Goal: Task Accomplishment & Management: Complete application form

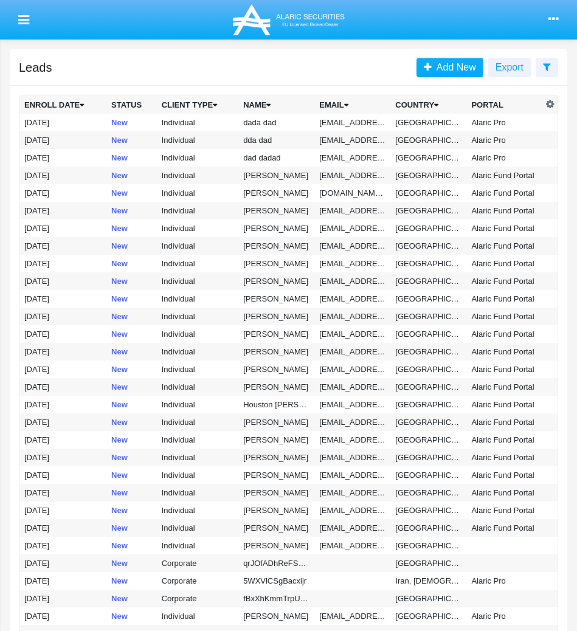
click at [550, 20] on icon at bounding box center [553, 20] width 10 height 10
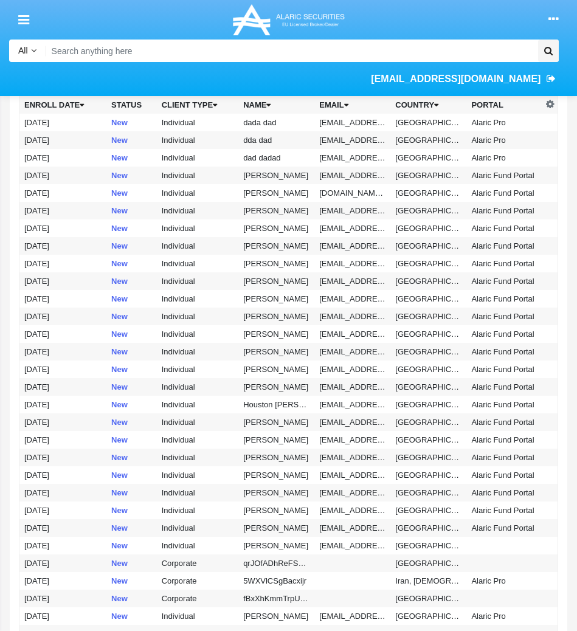
click at [233, 49] on input "Search" at bounding box center [290, 51] width 488 height 22
type input "г"
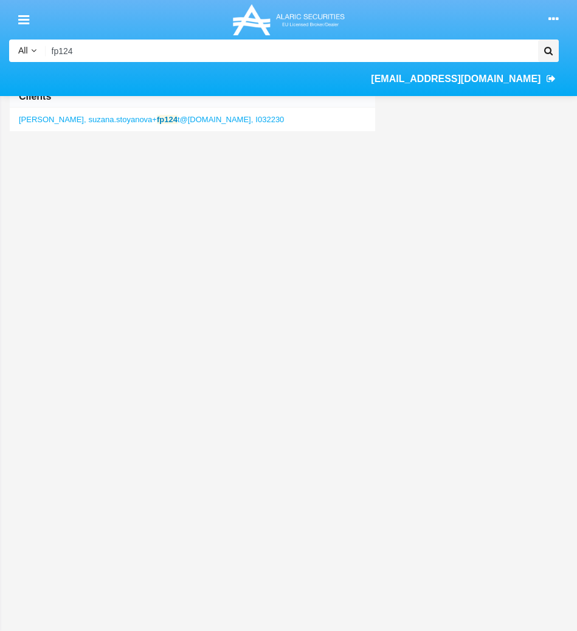
type input "fp124"
click at [191, 115] on span "suzana.stoyanova+ fp124 t@[DOMAIN_NAME]," at bounding box center [171, 119] width 165 height 9
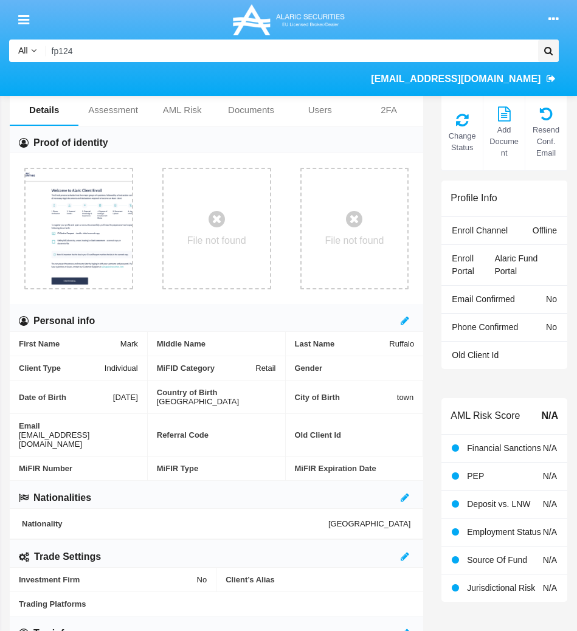
click at [552, 19] on icon at bounding box center [553, 20] width 10 height 10
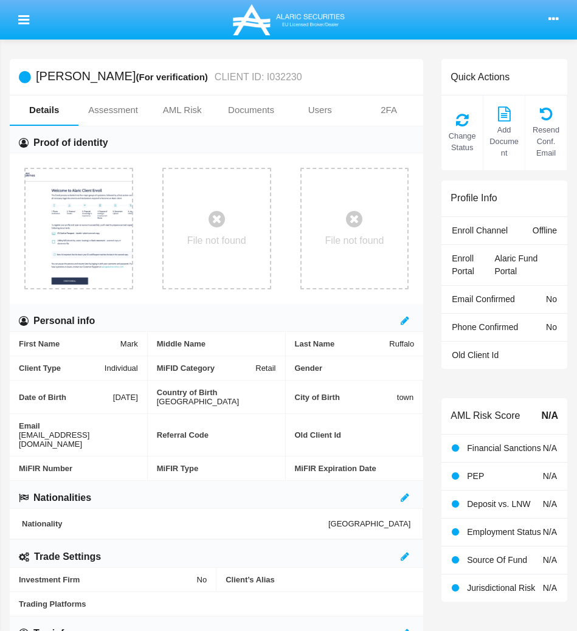
click at [34, 430] on span "[EMAIL_ADDRESS][DOMAIN_NAME]" at bounding box center [78, 439] width 119 height 18
copy span "[EMAIL_ADDRESS][DOMAIN_NAME]"
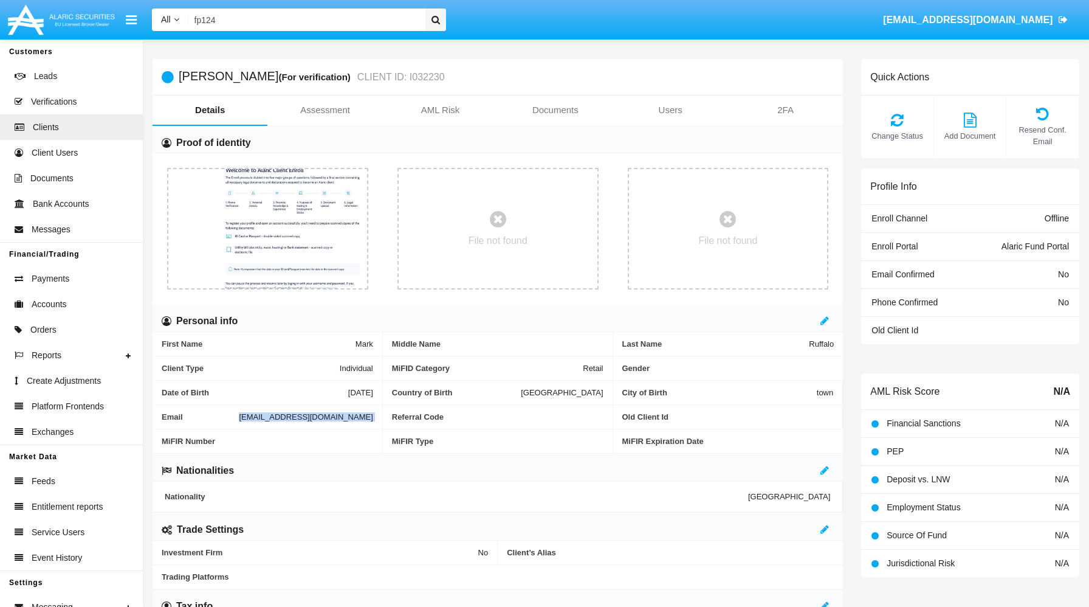
click at [297, 27] on input "fp124" at bounding box center [304, 20] width 233 height 22
click at [239, 418] on span "[EMAIL_ADDRESS][DOMAIN_NAME]" at bounding box center [306, 416] width 134 height 9
copy span "[EMAIL_ADDRESS][DOMAIN_NAME]"
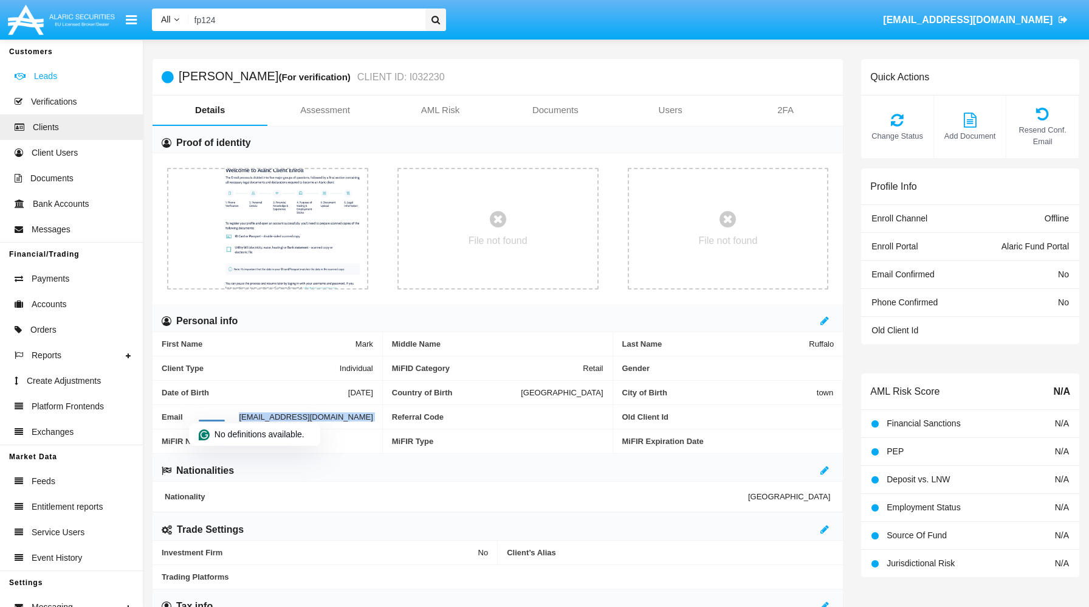
click at [61, 72] on link "Leads" at bounding box center [71, 76] width 143 height 26
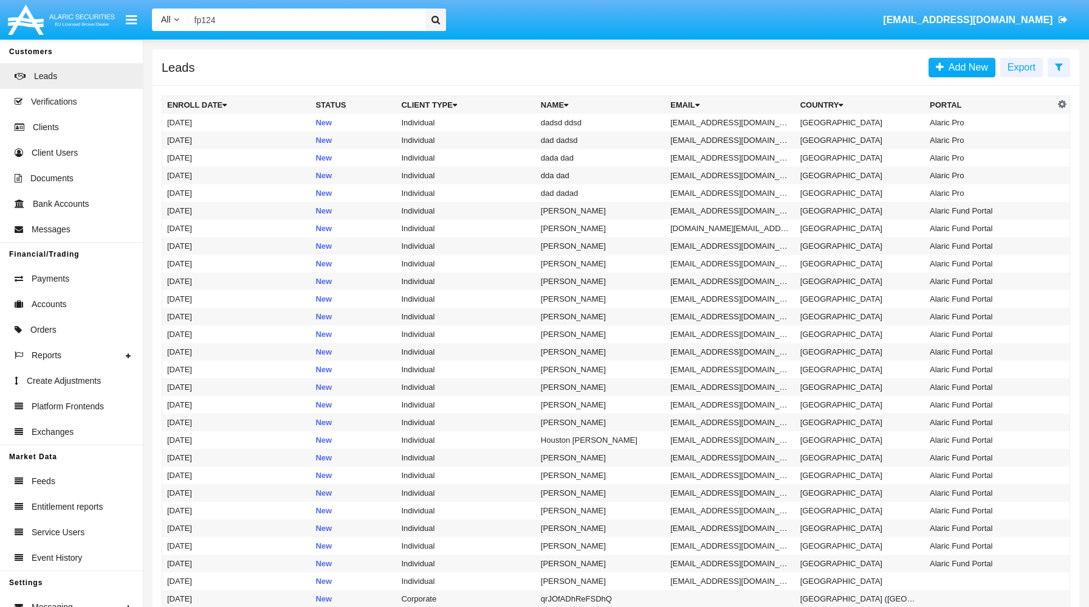
click at [576, 16] on div "All All Name Email Account fp124 [EMAIL_ADDRESS][DOMAIN_NAME]" at bounding box center [611, 20] width 937 height 34
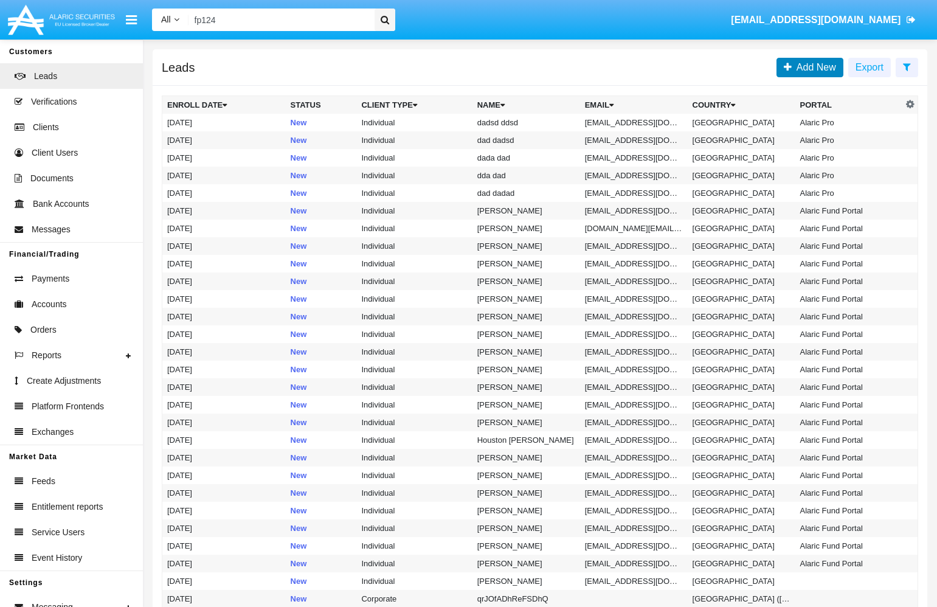
click at [576, 64] on span "Add New" at bounding box center [813, 67] width 44 height 10
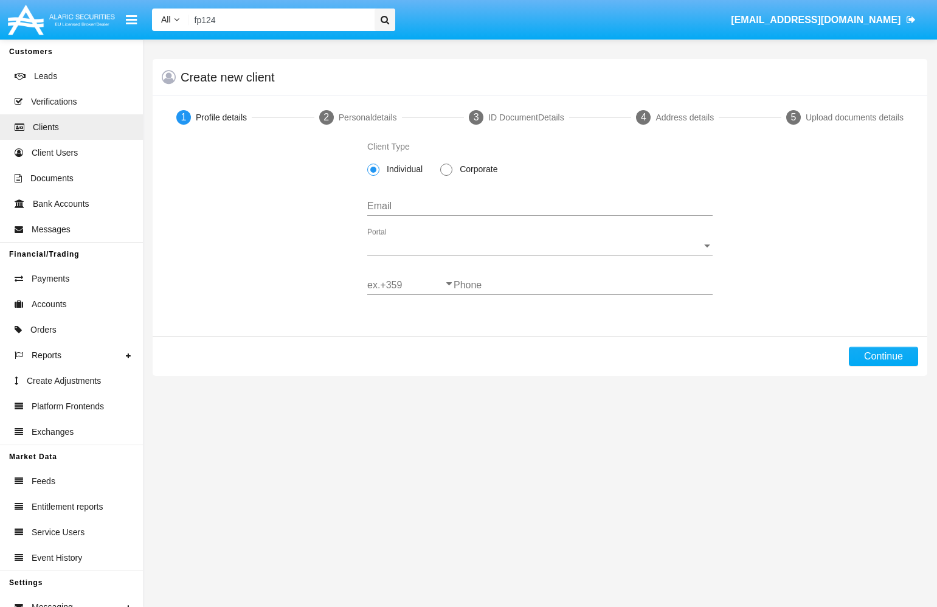
click at [407, 208] on input "Email" at bounding box center [539, 206] width 345 height 11
paste input "[EMAIL_ADDRESS][DOMAIN_NAME]"
click at [475, 207] on input "[EMAIL_ADDRESS][DOMAIN_NAME]" at bounding box center [539, 206] width 345 height 11
type input "[EMAIL_ADDRESS][DOMAIN_NAME]"
click at [425, 239] on div "Portal Portal" at bounding box center [539, 241] width 345 height 27
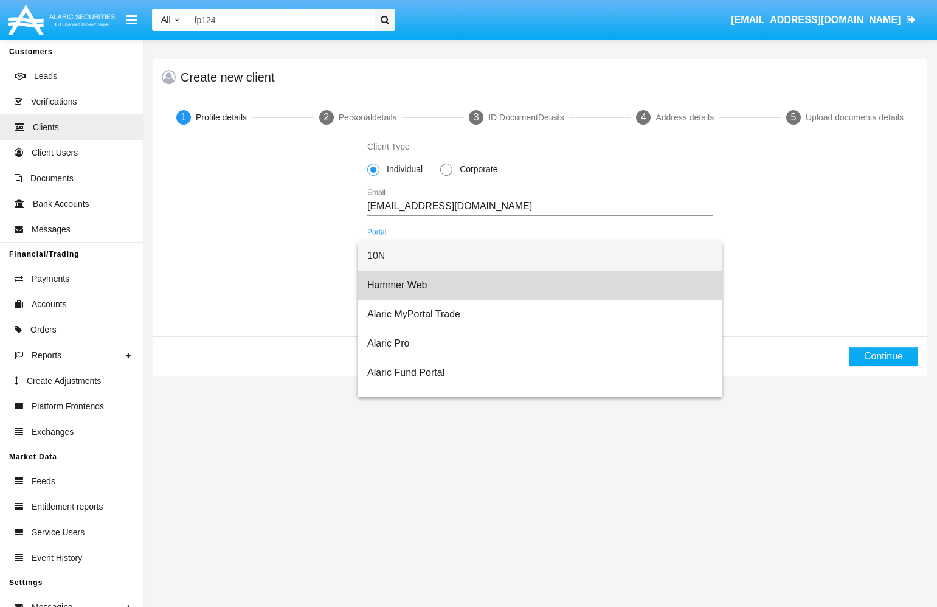
click at [439, 288] on span "Hammer Web" at bounding box center [539, 284] width 345 height 29
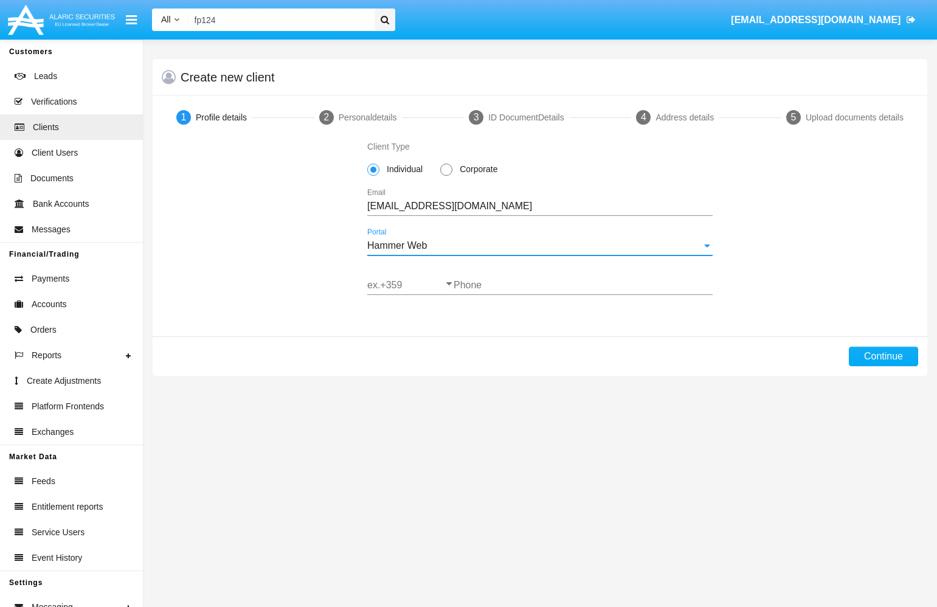
click at [404, 283] on input "ex.+359" at bounding box center [410, 285] width 86 height 11
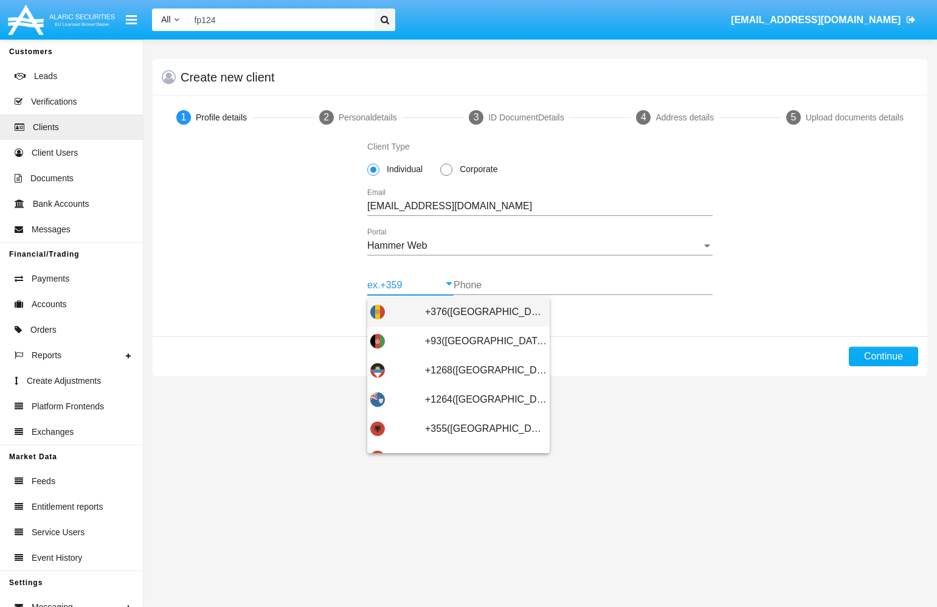
click at [442, 315] on span "+376([GEOGRAPHIC_DATA])" at bounding box center [486, 311] width 122 height 29
type input "+376([GEOGRAPHIC_DATA])"
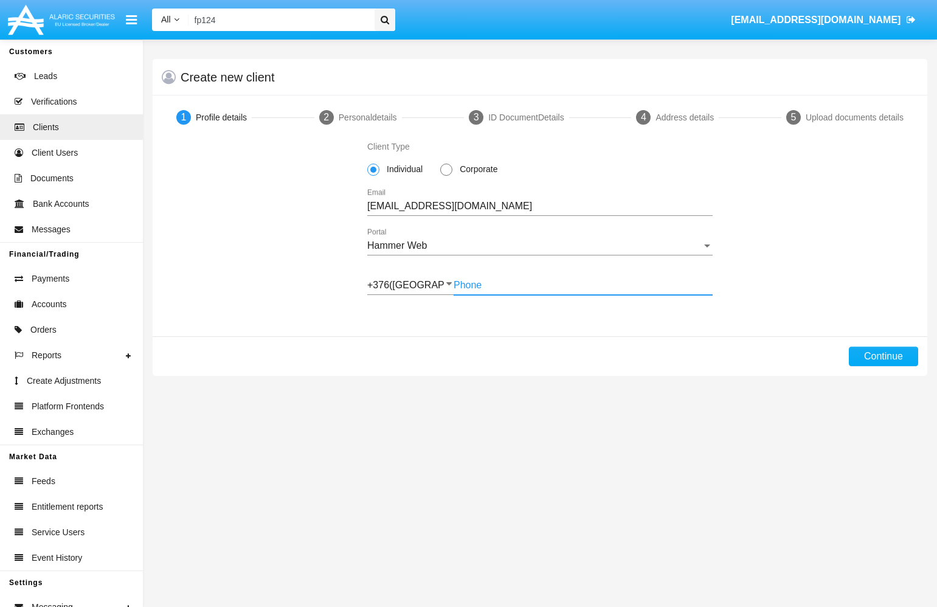
click at [498, 283] on input "Phone" at bounding box center [582, 285] width 259 height 11
type input "883318646"
click at [576, 358] on button "Continue" at bounding box center [882, 355] width 69 height 19
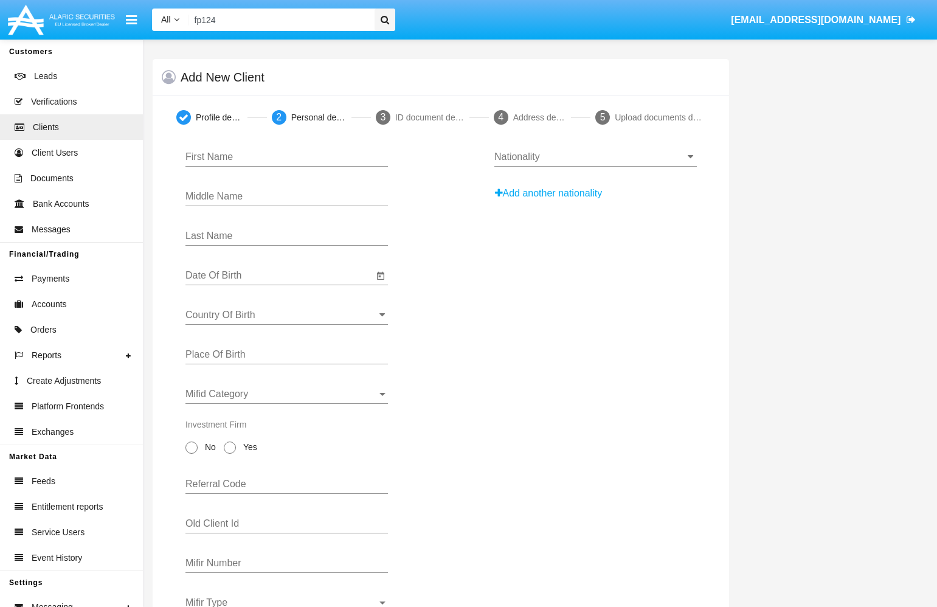
click at [368, 159] on input "First Name" at bounding box center [286, 156] width 202 height 11
paste input "[PERSON_NAME]"
click at [250, 158] on input "[PERSON_NAME]" at bounding box center [286, 156] width 202 height 11
type input "[PERSON_NAME]"
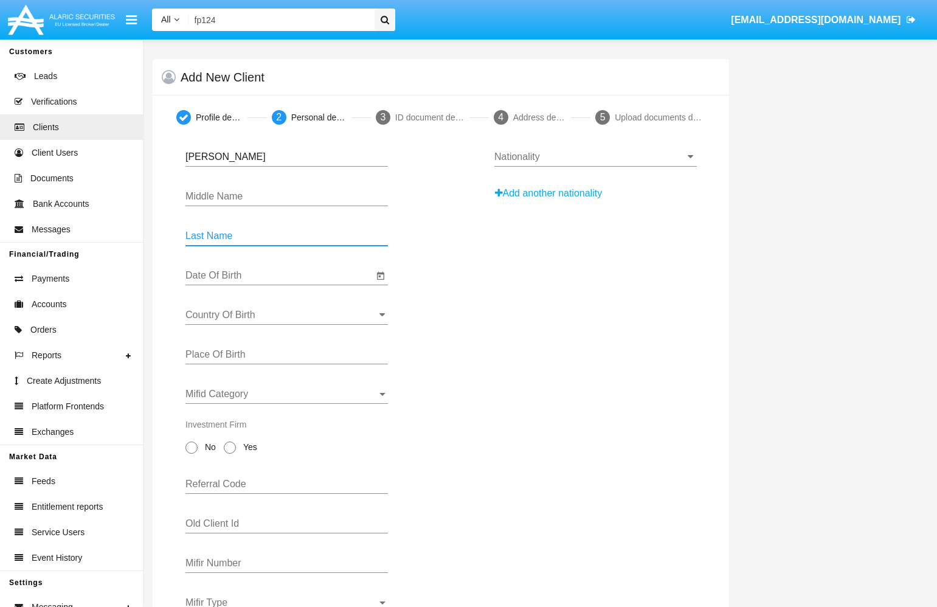
click at [240, 239] on input "Last Name" at bounding box center [286, 235] width 202 height 11
paste input "Redmayne"
type input "Redmayne"
click at [297, 280] on input "Date Of Birth" at bounding box center [279, 275] width 188 height 11
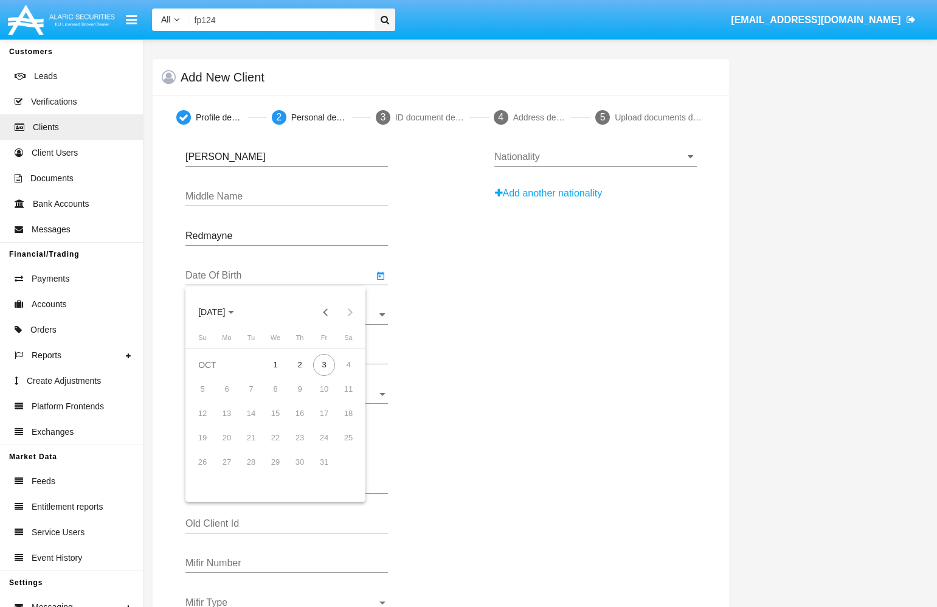
click at [227, 320] on button "[DATE]" at bounding box center [215, 312] width 55 height 24
click at [205, 353] on div "2002" at bounding box center [212, 350] width 38 height 22
click at [255, 425] on div "OCT" at bounding box center [254, 422] width 38 height 22
click at [303, 391] on div "3" at bounding box center [300, 389] width 22 height 22
type input "[DATE]"
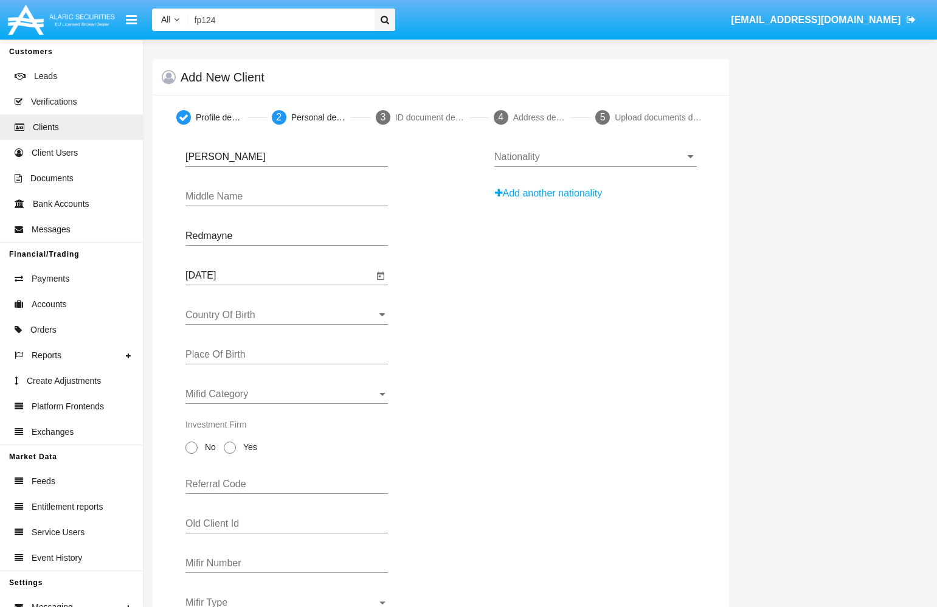
click at [281, 310] on div "Country Of Birth" at bounding box center [286, 310] width 202 height 27
type input "у"
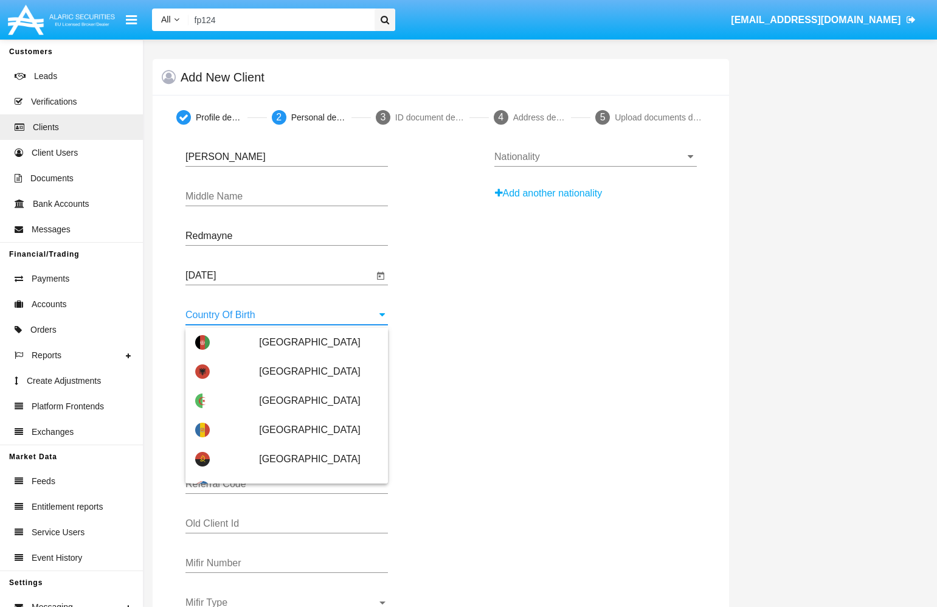
type input "i"
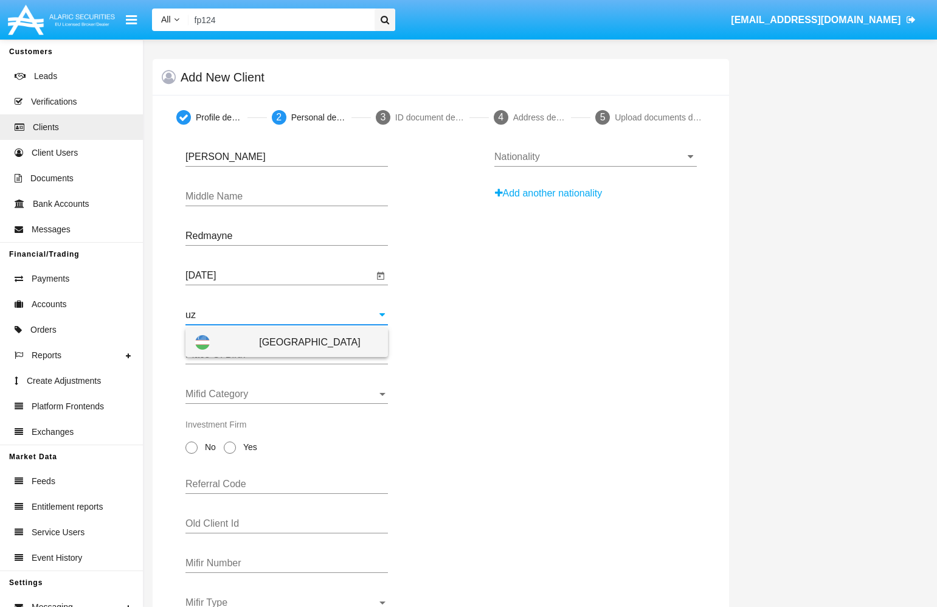
click at [312, 349] on span "[GEOGRAPHIC_DATA]" at bounding box center [318, 342] width 119 height 29
type input "[GEOGRAPHIC_DATA]"
click at [308, 356] on input "Place Of Birth" at bounding box center [286, 354] width 202 height 11
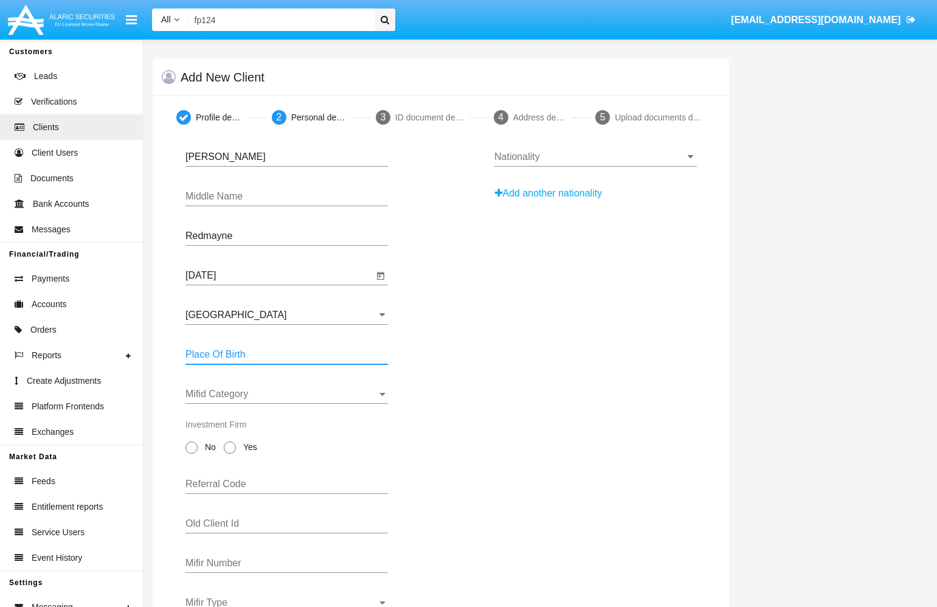
click at [321, 390] on span "Mifid Category" at bounding box center [280, 393] width 191 height 11
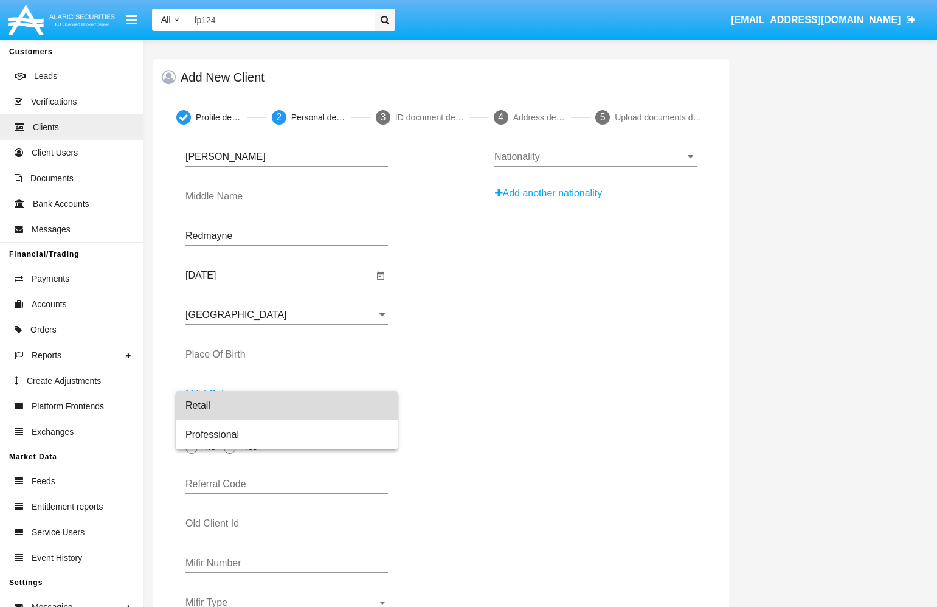
click at [321, 394] on span "Retail" at bounding box center [286, 405] width 202 height 29
click at [191, 450] on span at bounding box center [191, 447] width 12 height 12
click at [191, 453] on input "No" at bounding box center [191, 453] width 1 height 1
radio input "true"
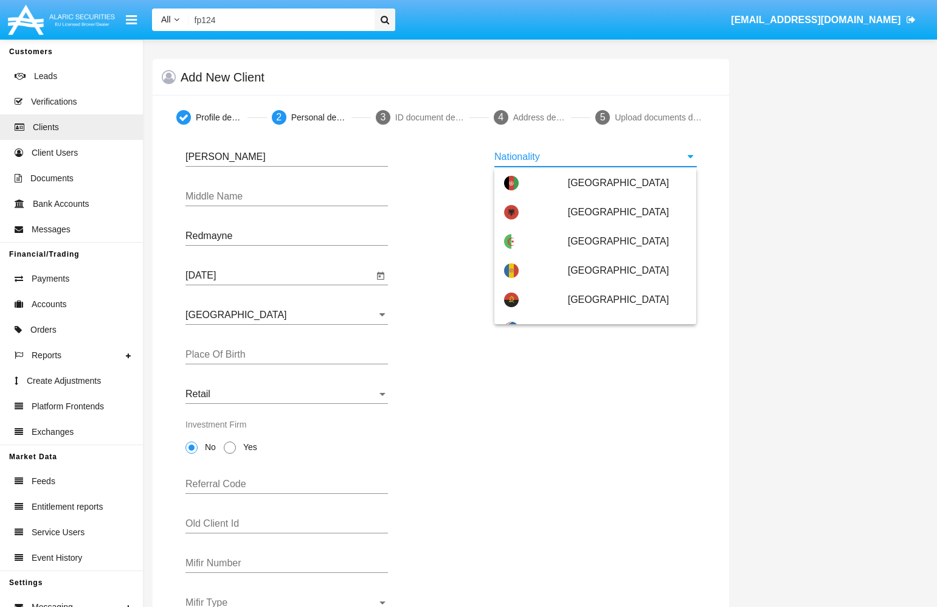
click at [576, 159] on input "Nationality" at bounding box center [595, 156] width 202 height 11
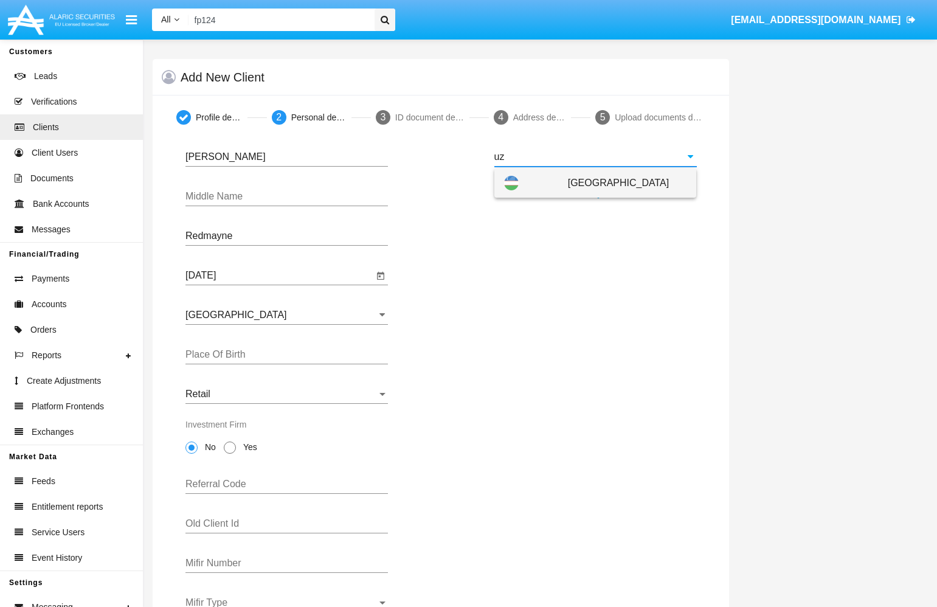
click at [576, 177] on span "[GEOGRAPHIC_DATA]" at bounding box center [627, 182] width 119 height 29
type input "[GEOGRAPHIC_DATA]"
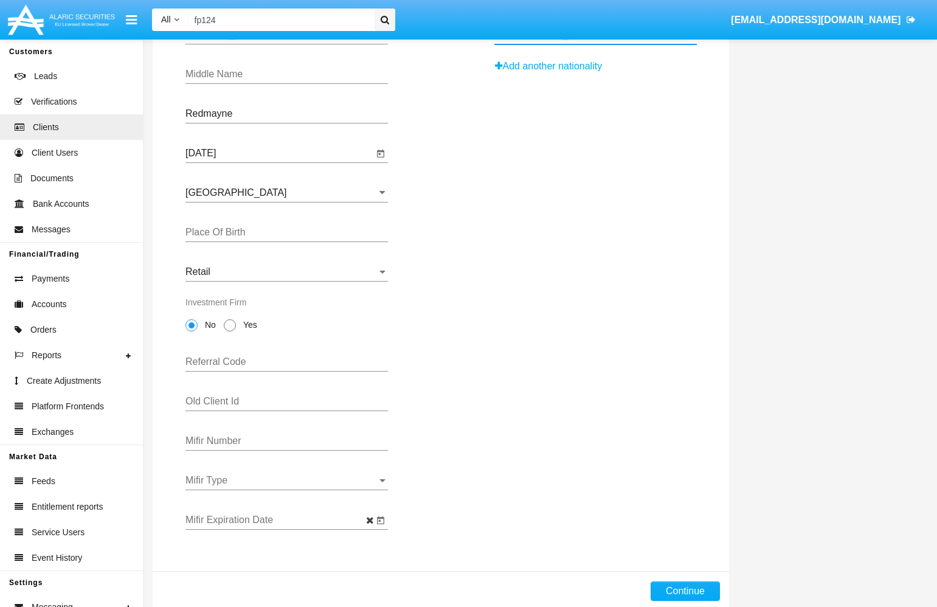
scroll to position [149, 0]
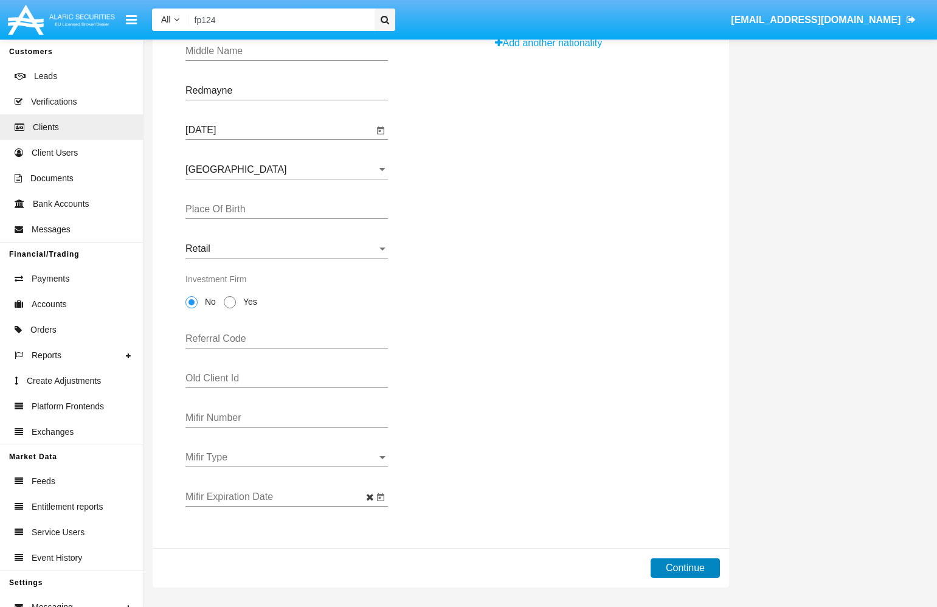
click at [576, 571] on button "Continue" at bounding box center [684, 567] width 69 height 19
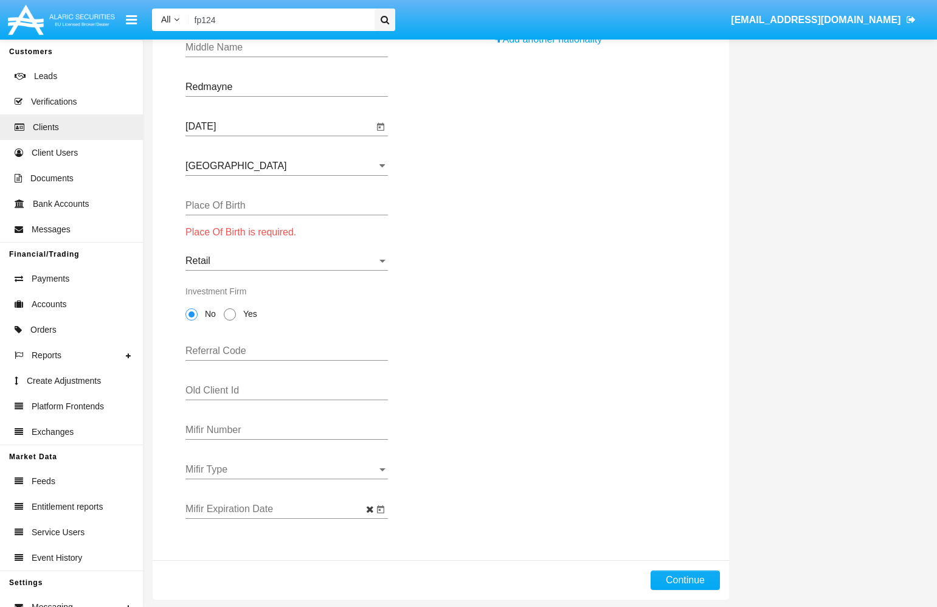
click at [321, 207] on input "Place Of Birth" at bounding box center [286, 205] width 202 height 11
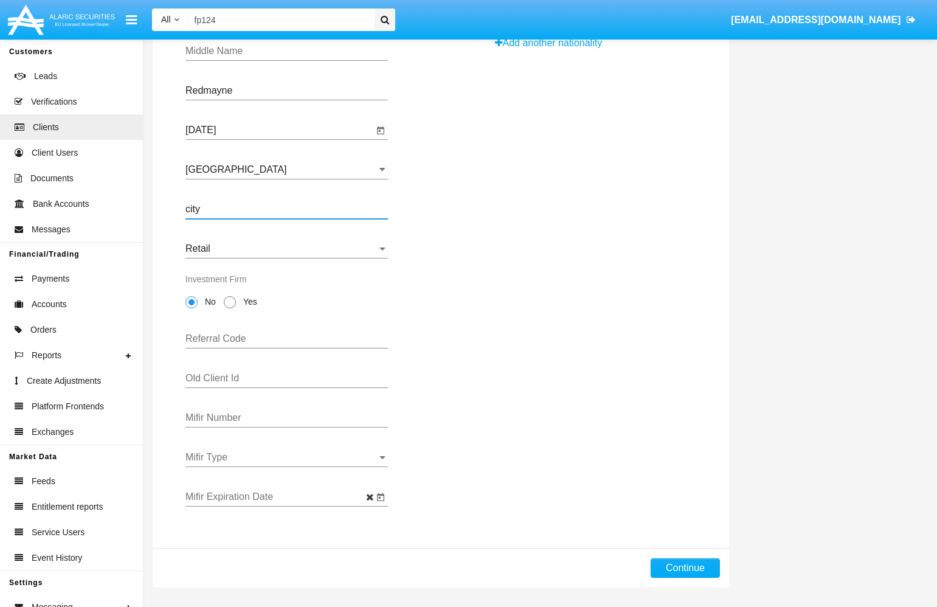
type input "city"
click at [576, 577] on div "Profile details 2 Personal details 3 ID document details 4 Address details 5 Up…" at bounding box center [440, 268] width 594 height 637
click at [576, 574] on button "Continue" at bounding box center [684, 567] width 69 height 19
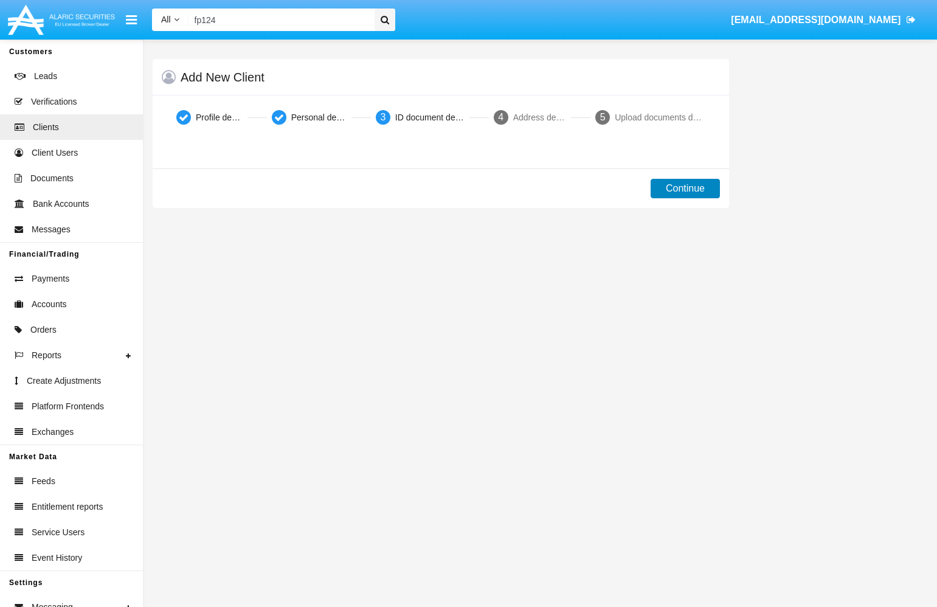
scroll to position [0, 0]
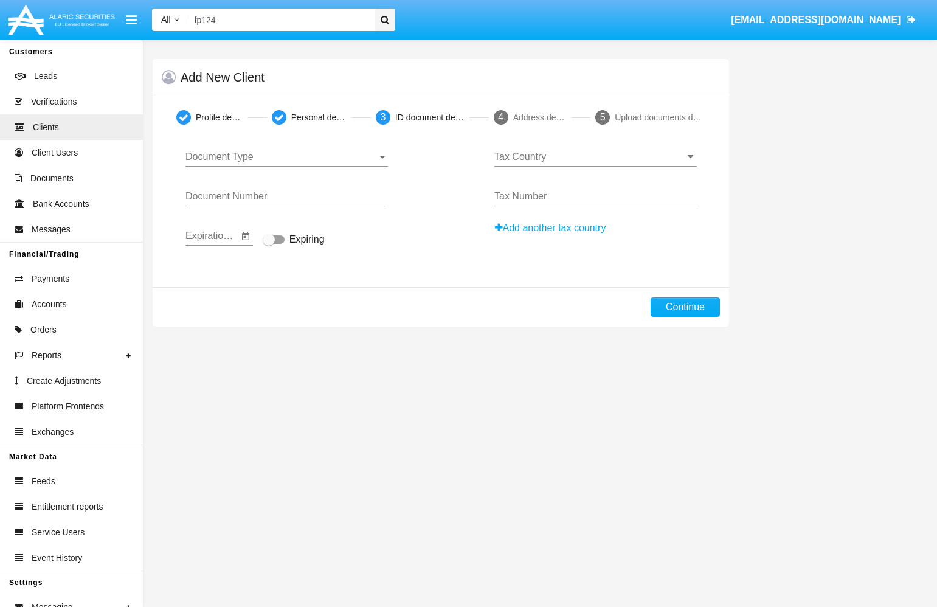
click at [325, 153] on span "Document Type" at bounding box center [280, 156] width 191 height 11
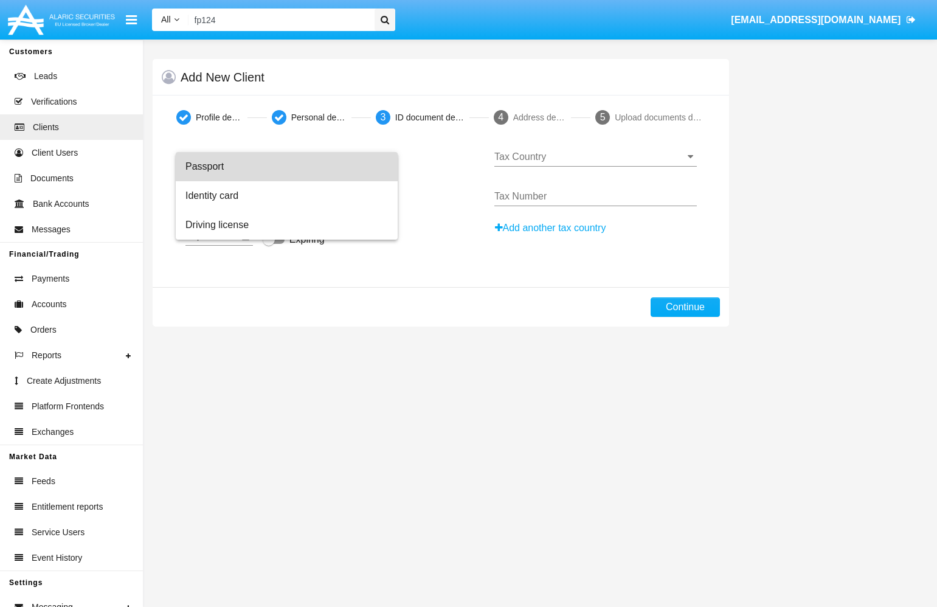
click at [317, 167] on span "Passport" at bounding box center [286, 166] width 202 height 29
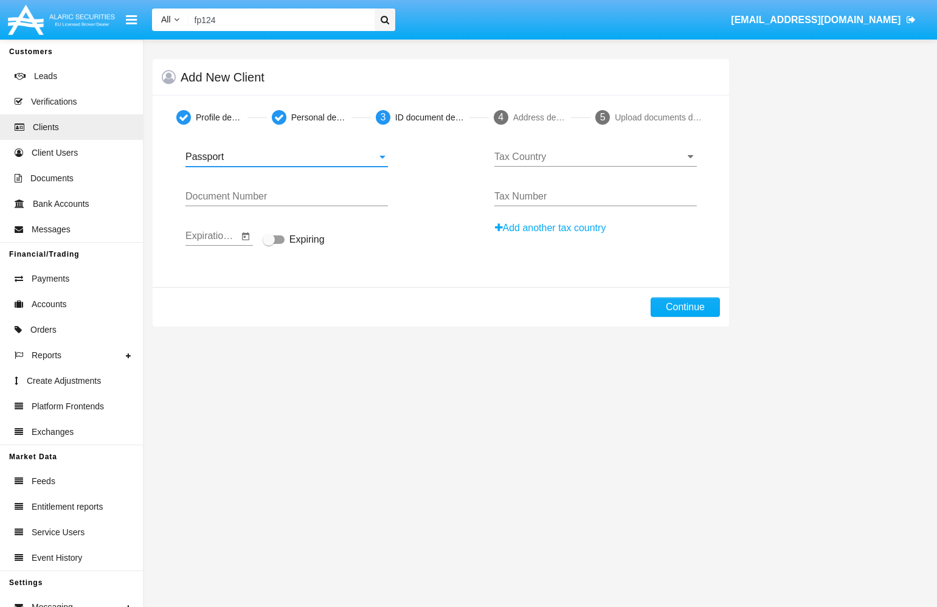
click at [334, 193] on input "Document Number" at bounding box center [286, 196] width 202 height 11
type input "435323143"
click at [538, 159] on input "Tax Country" at bounding box center [595, 156] width 202 height 11
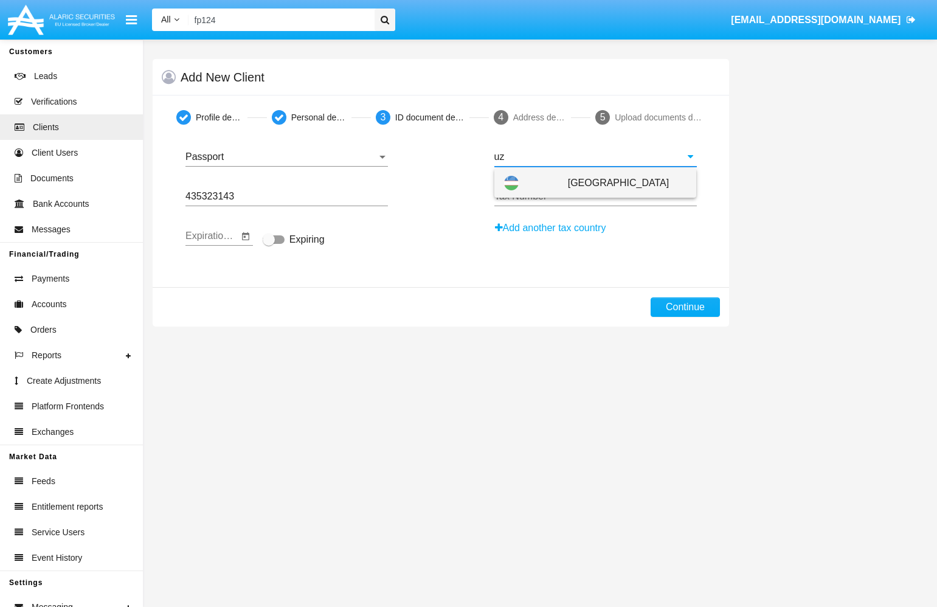
click at [576, 185] on span "[GEOGRAPHIC_DATA]" at bounding box center [627, 182] width 119 height 29
type input "[GEOGRAPHIC_DATA]"
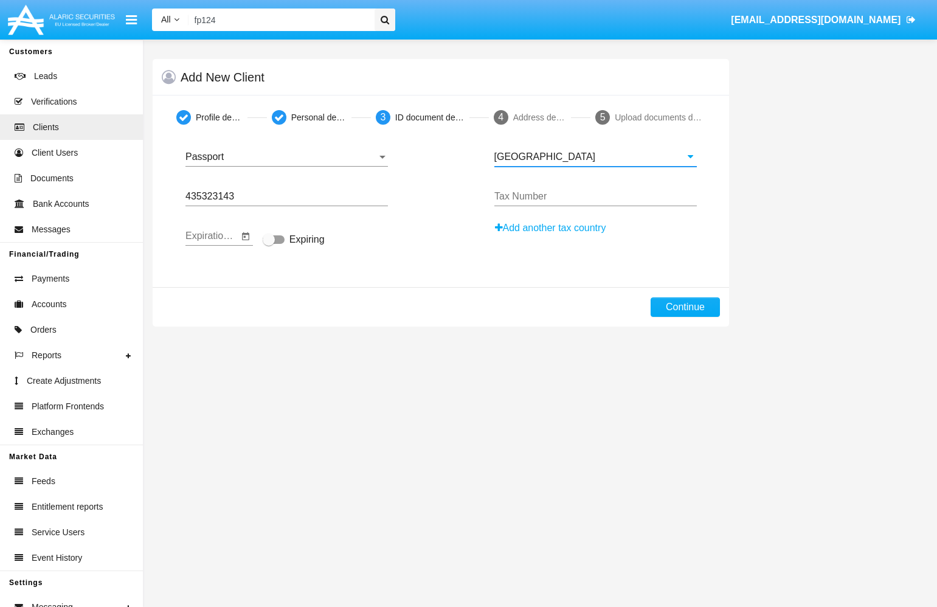
click at [571, 199] on input "Tax Number" at bounding box center [595, 196] width 202 height 11
type input "3563232342"
click at [202, 239] on input "Expiration Date" at bounding box center [211, 235] width 53 height 11
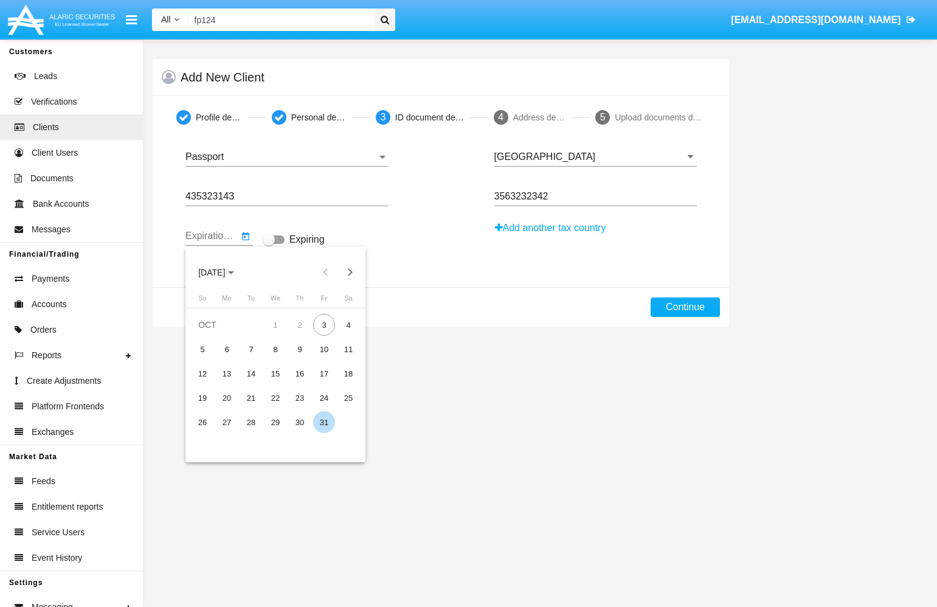
click at [328, 416] on div "31" at bounding box center [324, 422] width 22 height 22
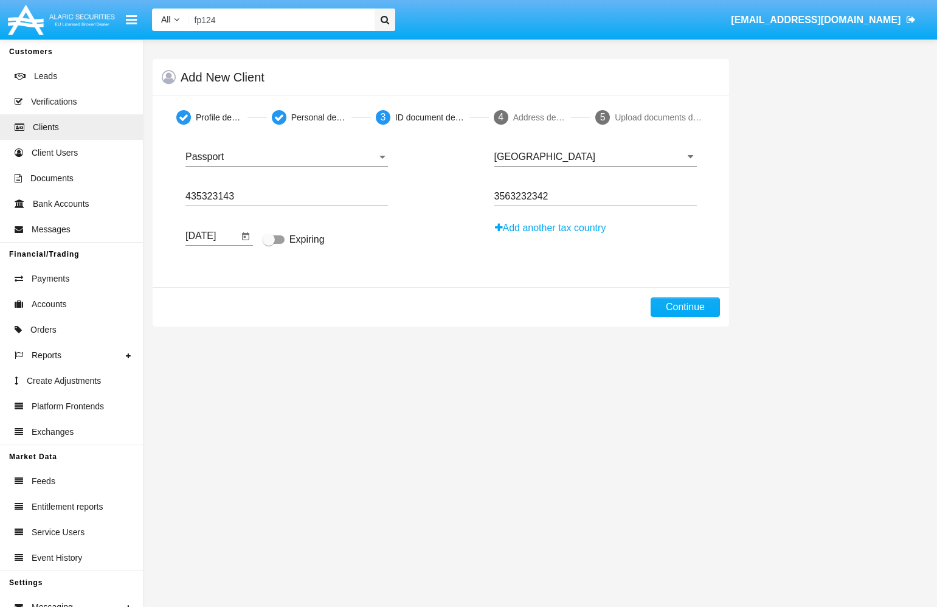
click at [213, 224] on div "[DATE] Expiration Date" at bounding box center [211, 231] width 53 height 27
click at [216, 236] on input "[DATE]" at bounding box center [211, 235] width 53 height 11
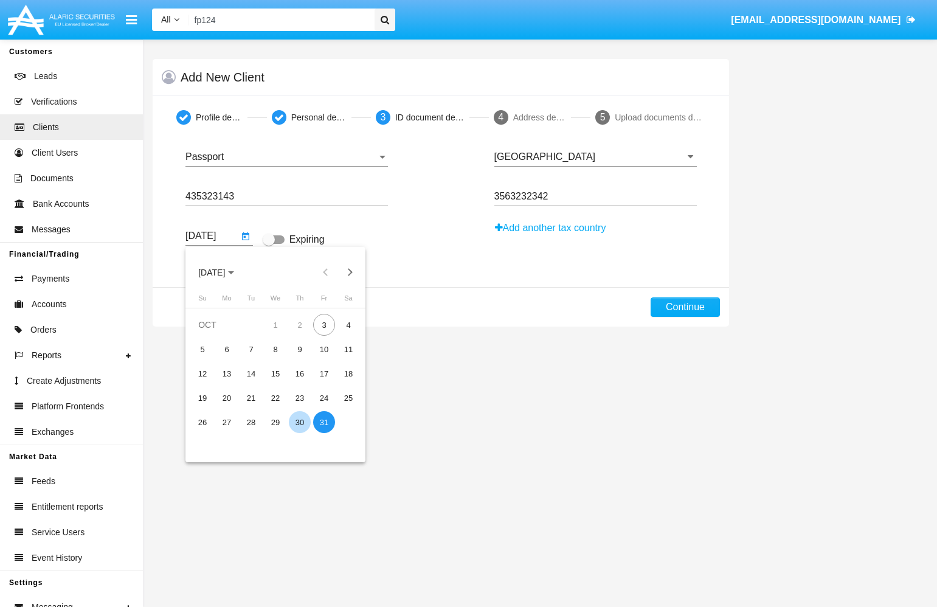
click at [306, 412] on div "30" at bounding box center [300, 422] width 22 height 22
type input "[DATE]"
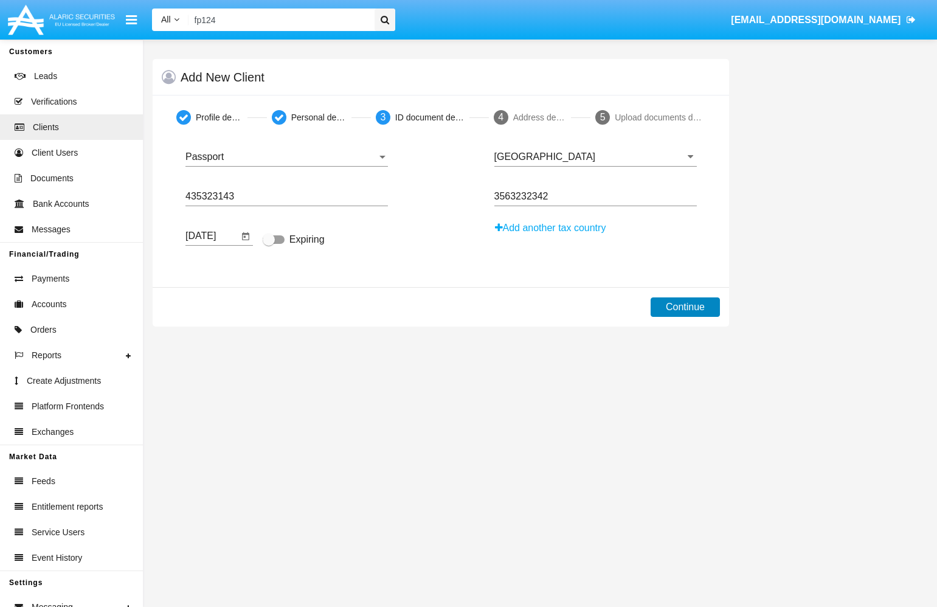
click at [576, 314] on button "Continue" at bounding box center [684, 306] width 69 height 19
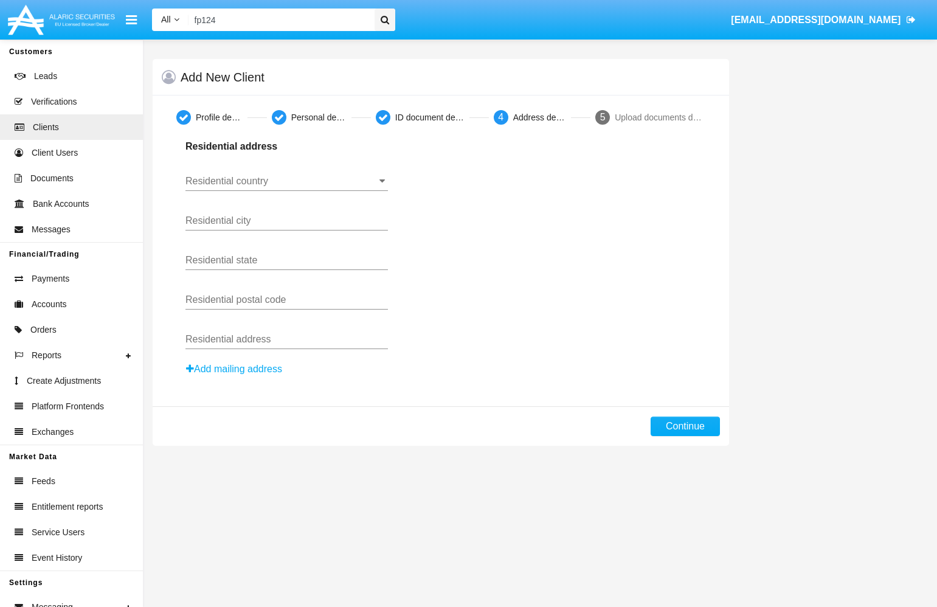
click at [341, 179] on input "Residential country" at bounding box center [286, 181] width 202 height 11
click at [315, 204] on span "[GEOGRAPHIC_DATA]" at bounding box center [318, 207] width 119 height 29
type input "[GEOGRAPHIC_DATA]"
click at [283, 222] on input "Residential city" at bounding box center [286, 220] width 202 height 11
type input "city"
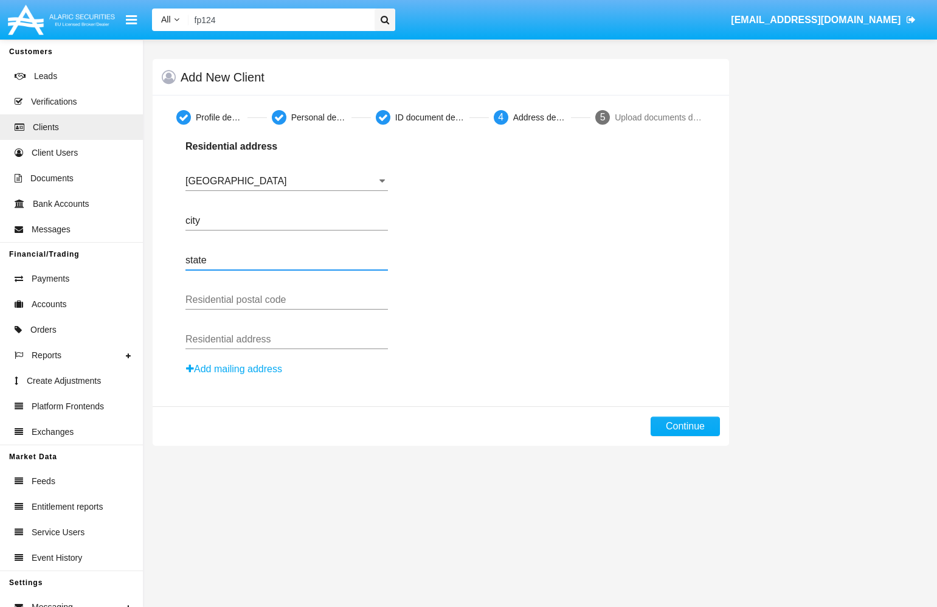
type input "state"
type input "code"
type input "address"
click at [576, 427] on button "Continue" at bounding box center [684, 425] width 69 height 19
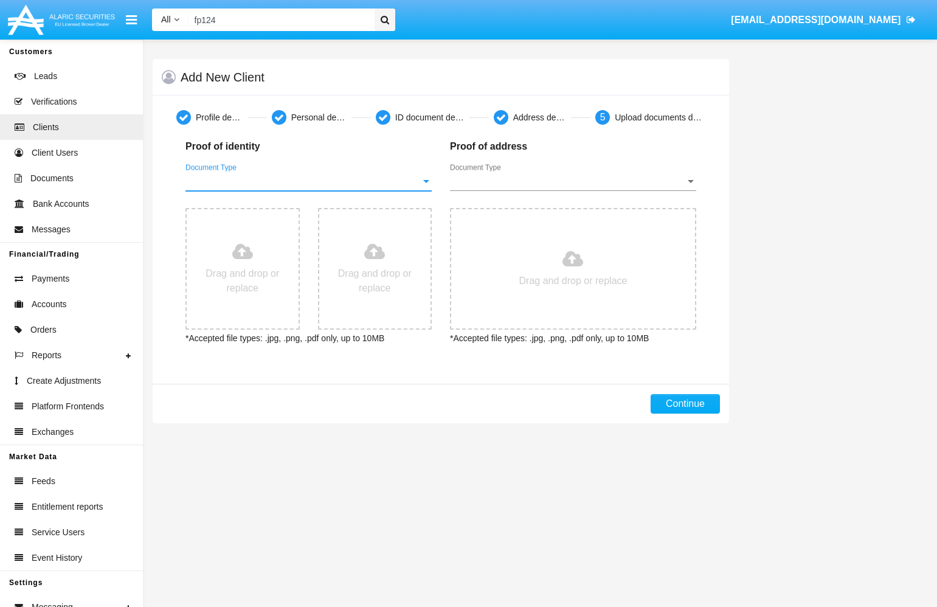
click at [404, 183] on span "Document Type" at bounding box center [302, 181] width 235 height 11
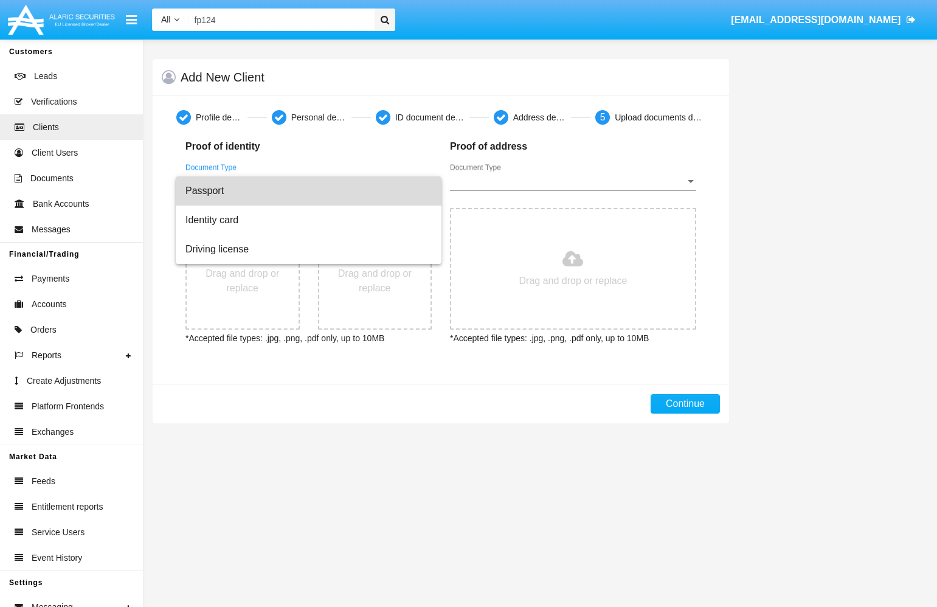
click at [379, 193] on span "Passport" at bounding box center [308, 190] width 246 height 29
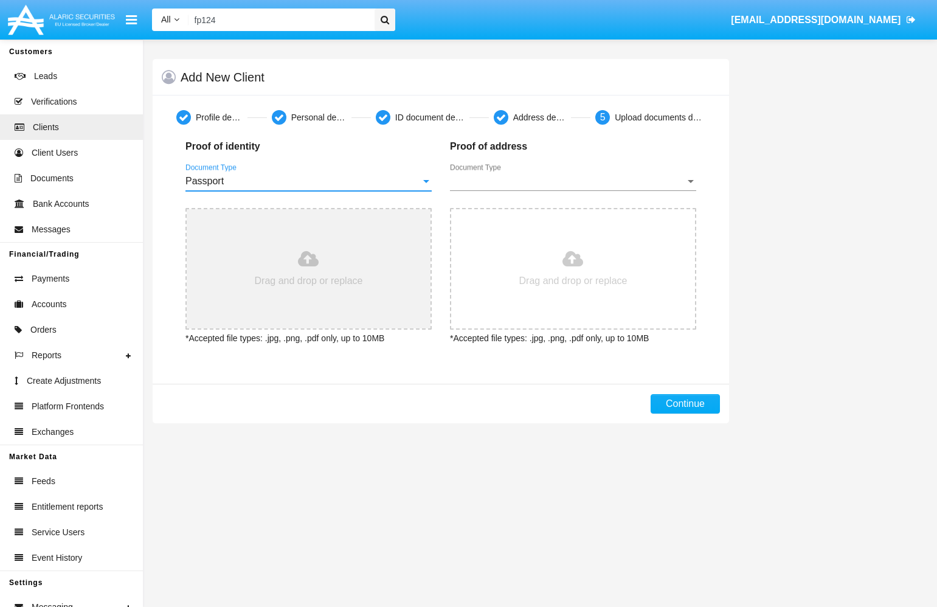
click at [316, 287] on input "file" at bounding box center [309, 268] width 244 height 119
type input "C:\fakepath\6781cd68a5164238ab3797b340a15971.png"
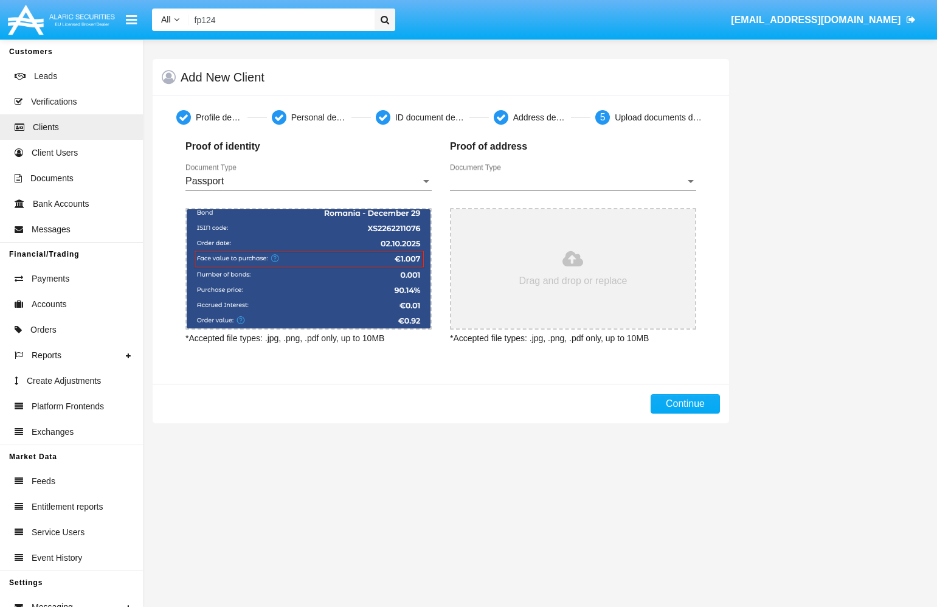
click at [576, 280] on input "file" at bounding box center [573, 268] width 244 height 119
type input "C:\fakepath\Screenshot [DATE] 16.19.02.png"
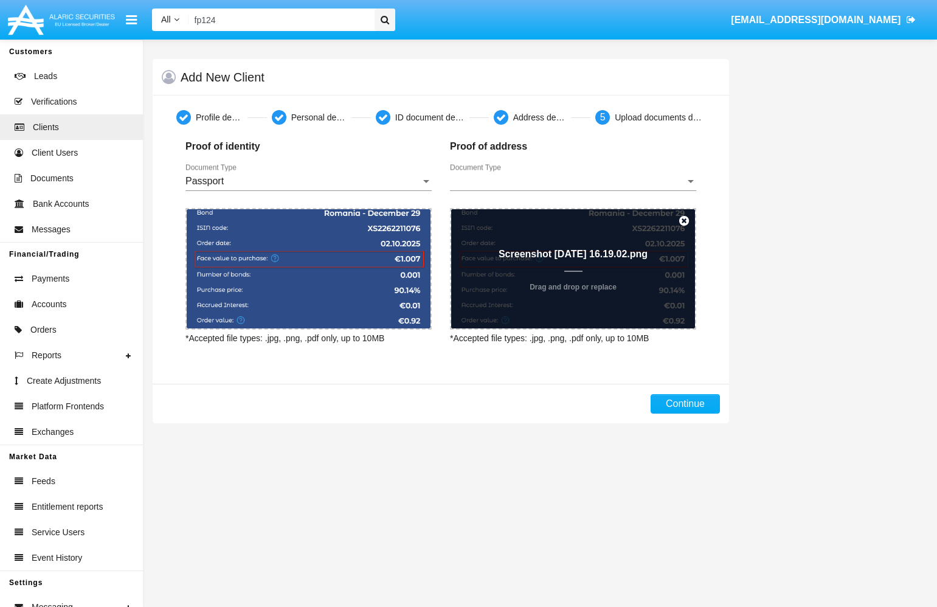
click at [576, 221] on icon at bounding box center [684, 221] width 10 height 12
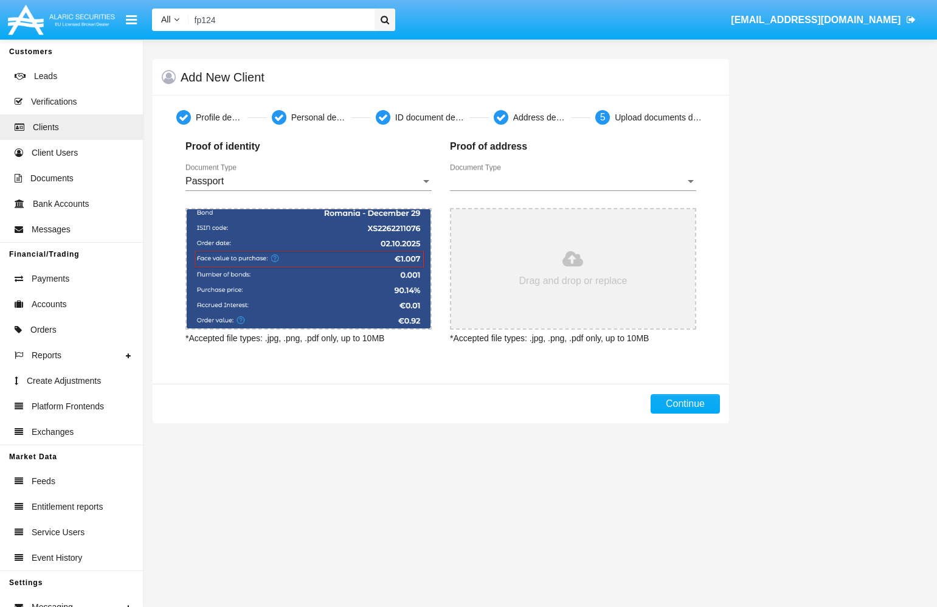
click at [574, 270] on input "file" at bounding box center [573, 268] width 244 height 119
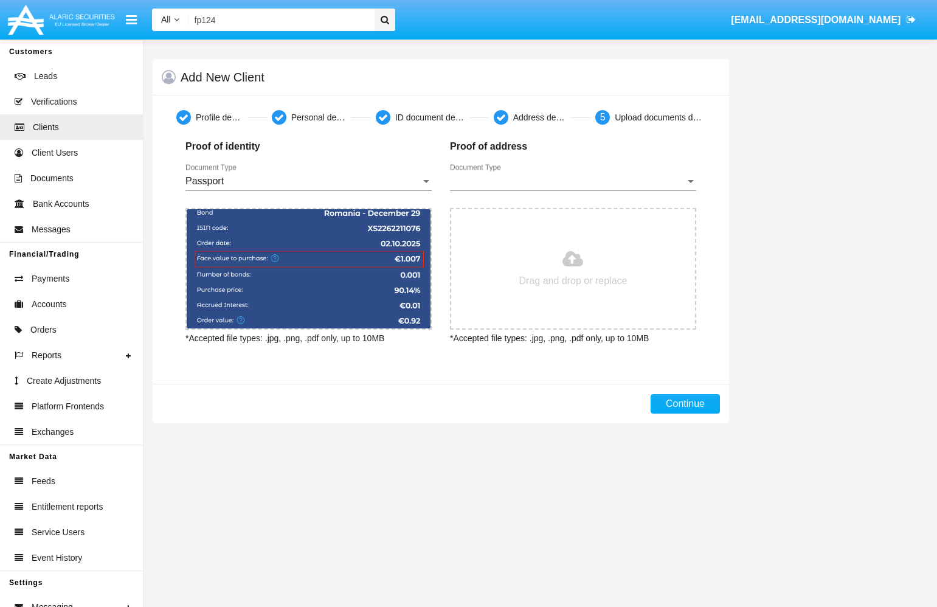
type input "C:\fakepath\Screenshot [DATE] 13.47.43.png"
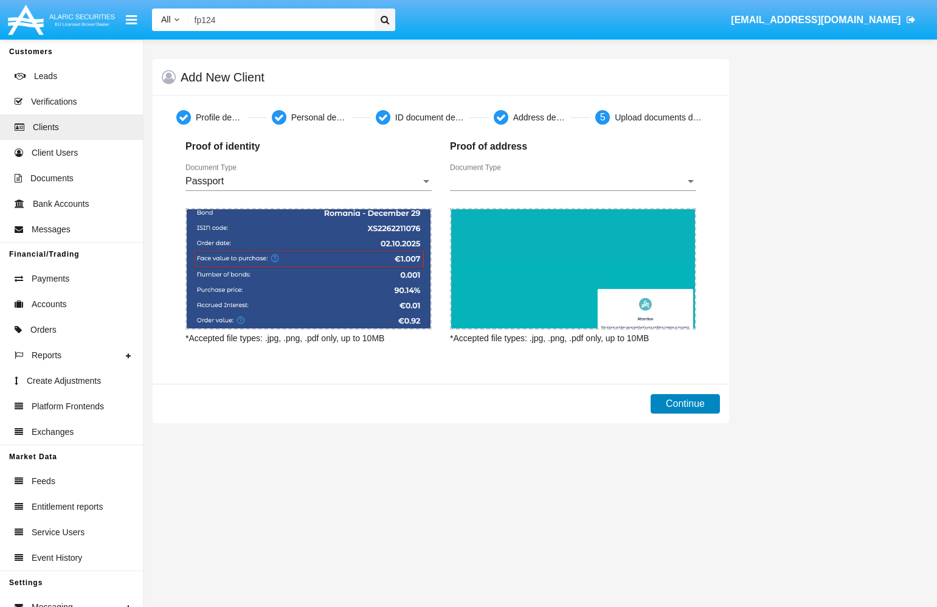
click at [576, 404] on button "Continue" at bounding box center [684, 403] width 69 height 19
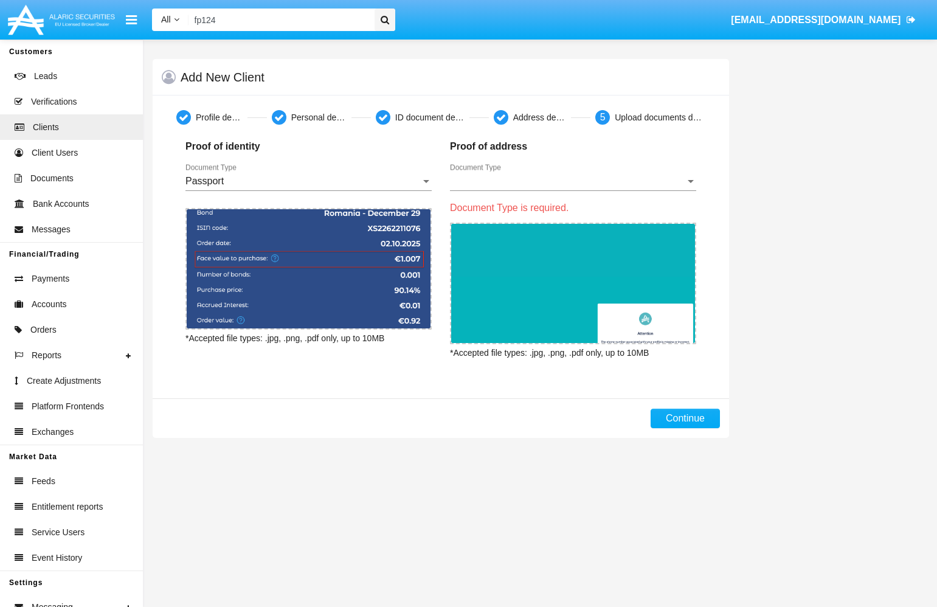
click at [576, 167] on div "Document Type Document Type" at bounding box center [573, 176] width 246 height 27
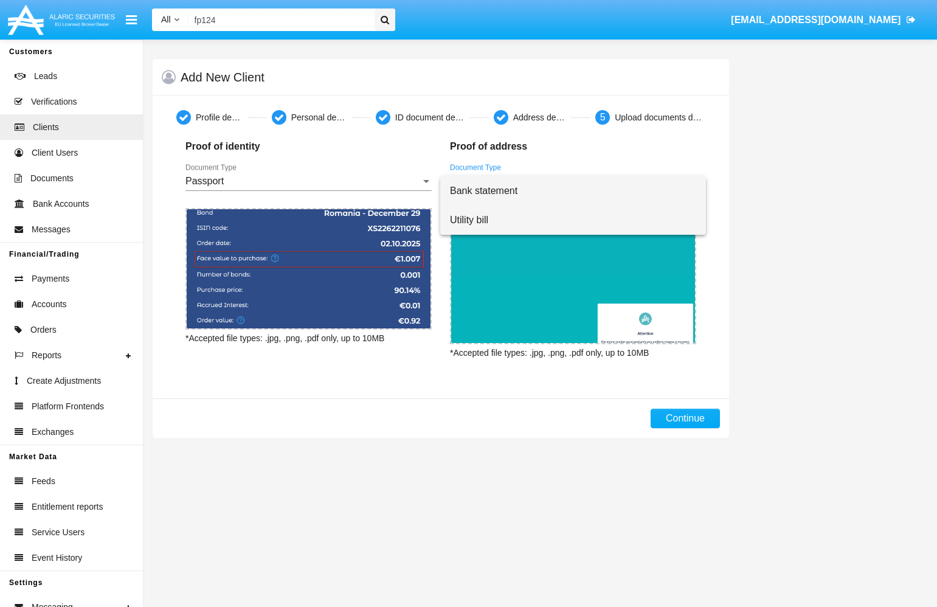
click at [536, 211] on span "Utility bill" at bounding box center [573, 219] width 246 height 29
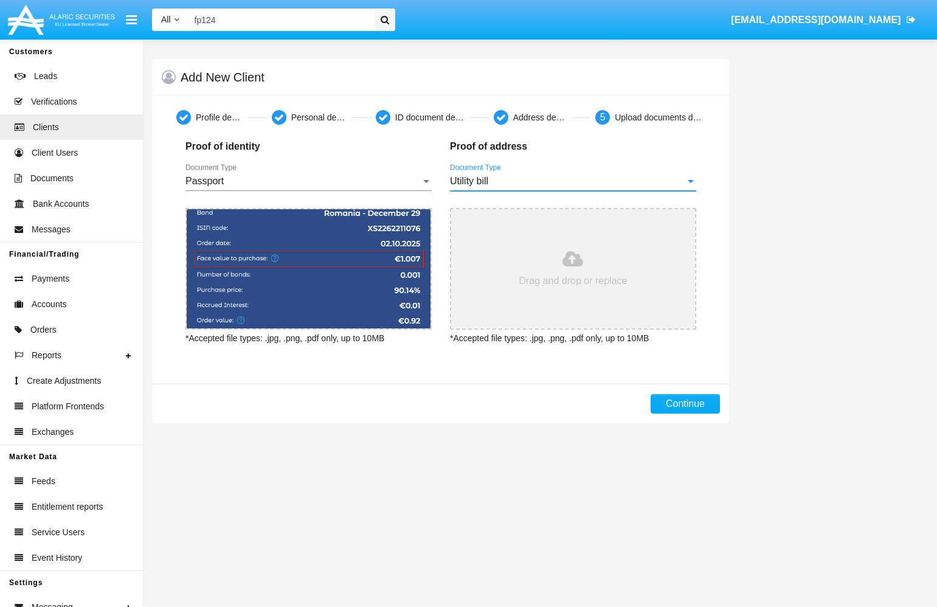
click at [576, 303] on input "file" at bounding box center [573, 268] width 244 height 119
type input "C:\fakepath\Screenshot [DATE] 13.47.43.png"
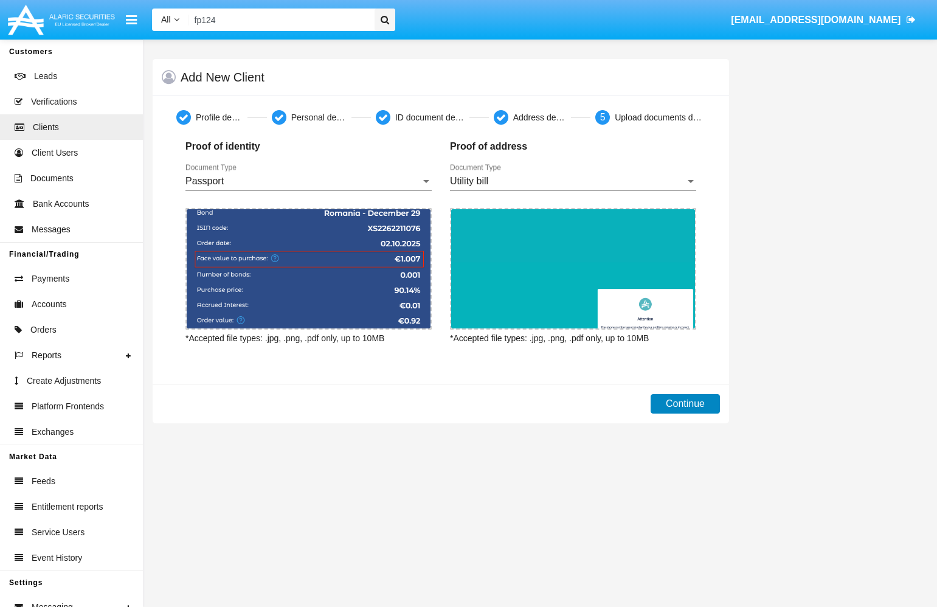
click at [576, 407] on button "Continue" at bounding box center [684, 403] width 69 height 19
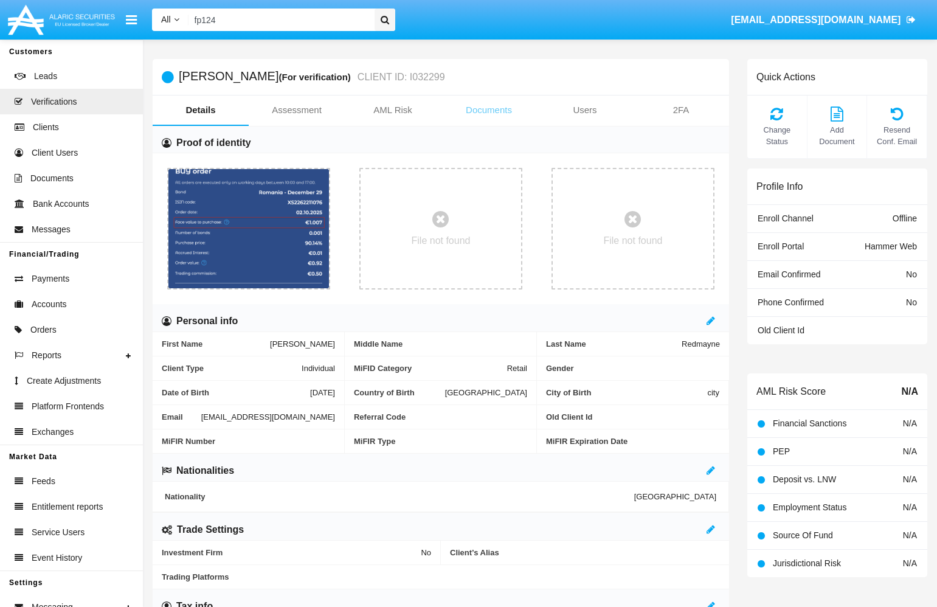
click at [483, 107] on link "Documents" at bounding box center [489, 109] width 96 height 29
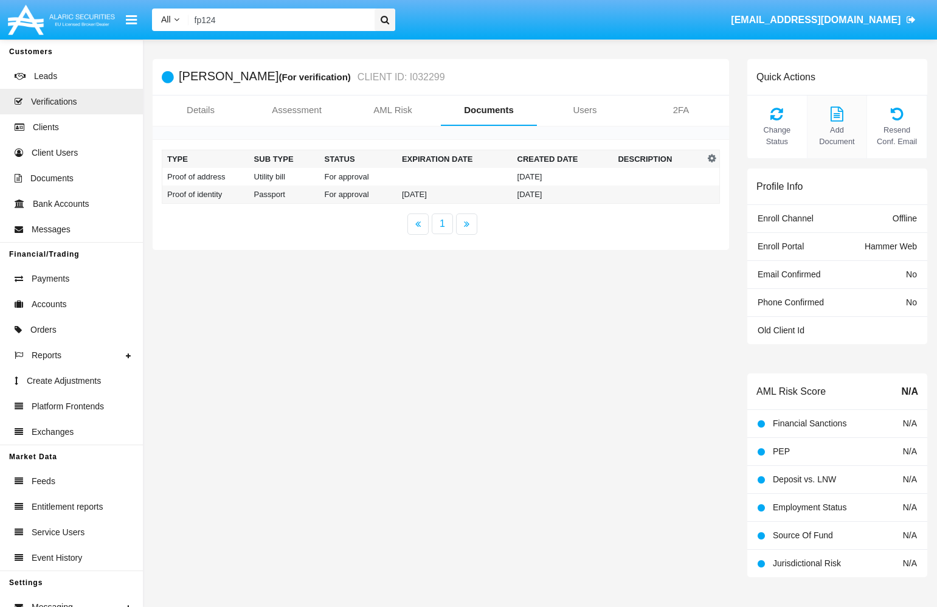
click at [576, 134] on span "Add Document" at bounding box center [836, 135] width 47 height 23
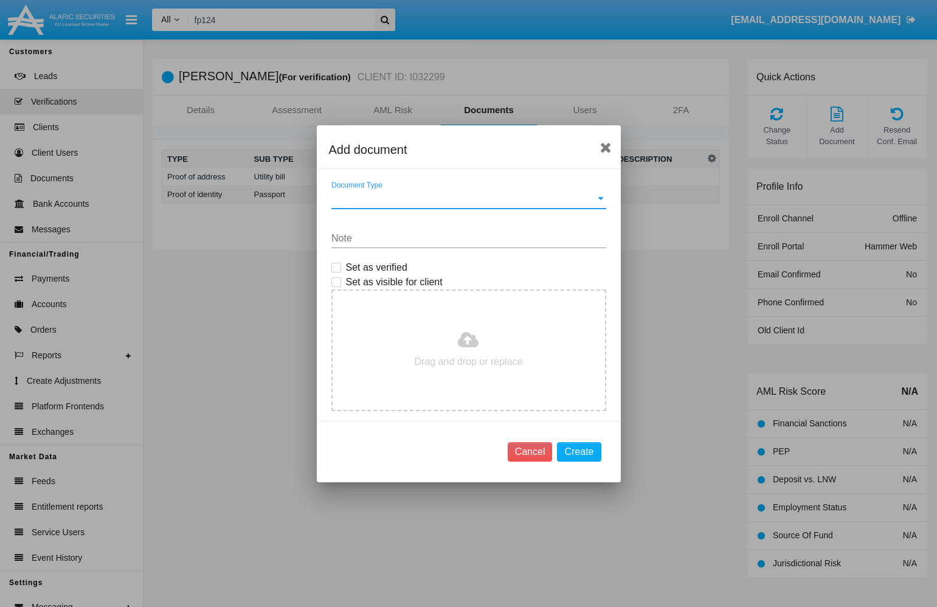
click at [383, 265] on span "Set as verified" at bounding box center [376, 267] width 61 height 15
click at [336, 272] on input "Set as verified" at bounding box center [335, 272] width 1 height 1
click at [383, 264] on span "Set as verified" at bounding box center [376, 267] width 61 height 15
click at [336, 272] on input "Set as verified" at bounding box center [335, 272] width 1 height 1
checkbox input "false"
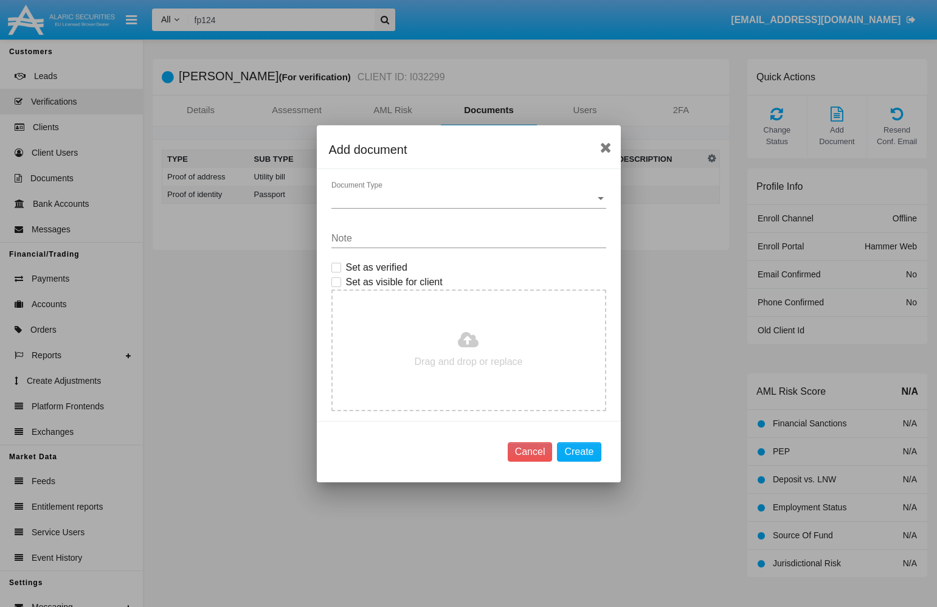
click at [437, 209] on div "Document Type Document Type" at bounding box center [468, 201] width 275 height 40
click at [452, 195] on span "Document Type" at bounding box center [463, 198] width 264 height 11
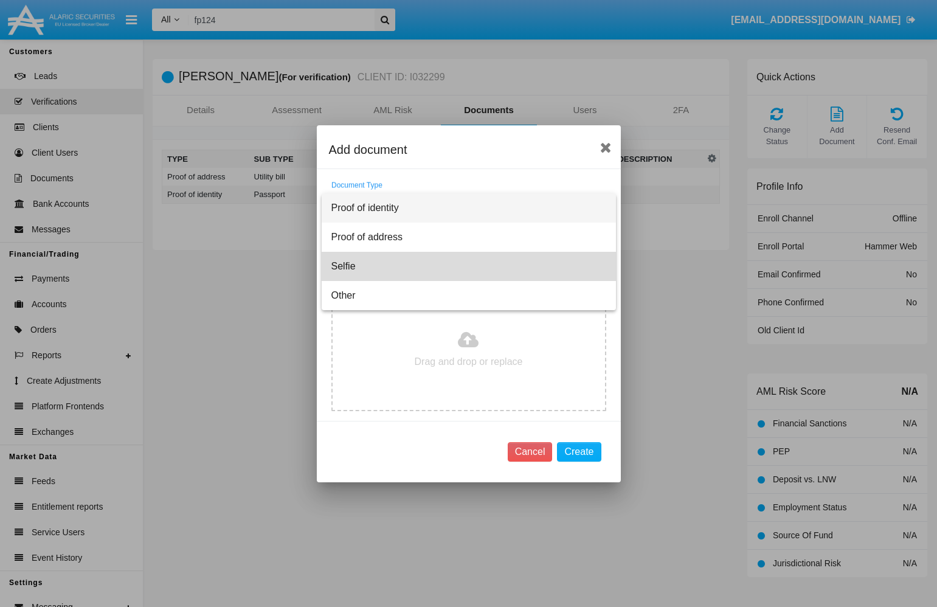
click at [407, 267] on span "Selfie" at bounding box center [468, 266] width 275 height 29
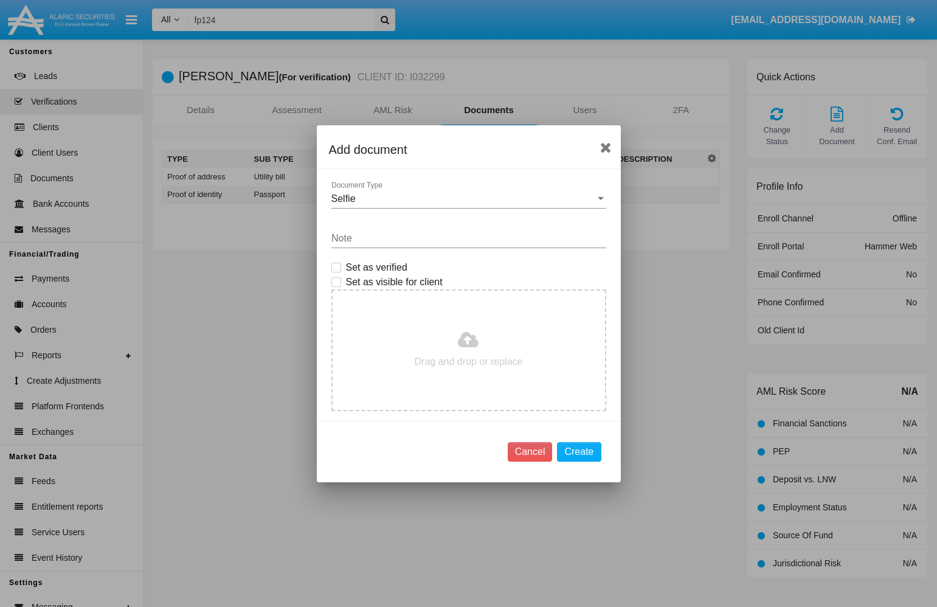
click at [472, 246] on div "Note" at bounding box center [468, 234] width 275 height 27
type textarea "т"
type textarea "ц"
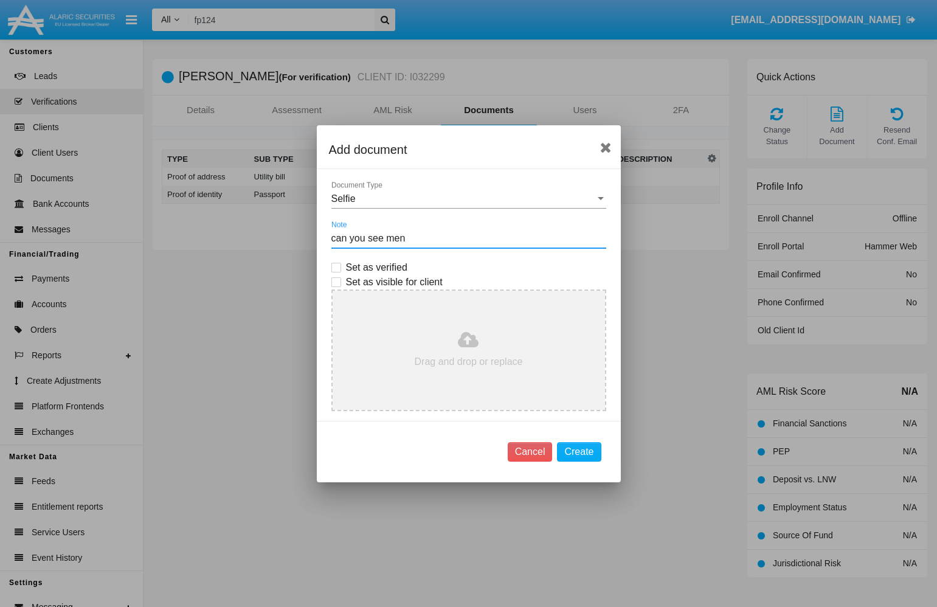
type textarea "can you see men"
click at [531, 337] on input "file" at bounding box center [468, 350] width 272 height 119
type input "C:\fakepath\Screenshot [DATE] 12.54.45.png"
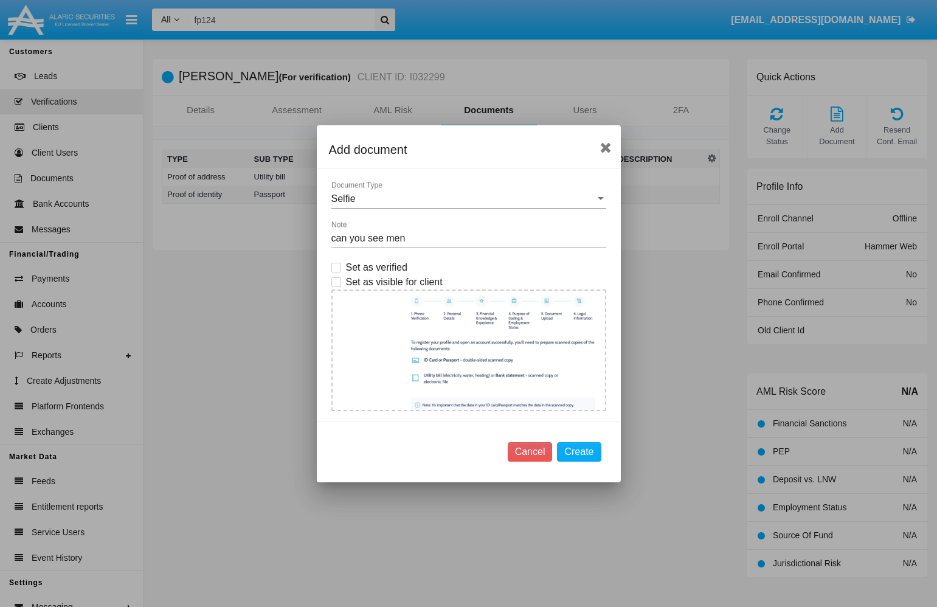
click at [423, 239] on textarea "can you see men" at bounding box center [468, 238] width 275 height 13
type textarea "can you see me"
click at [574, 451] on button "Create" at bounding box center [579, 451] width 44 height 19
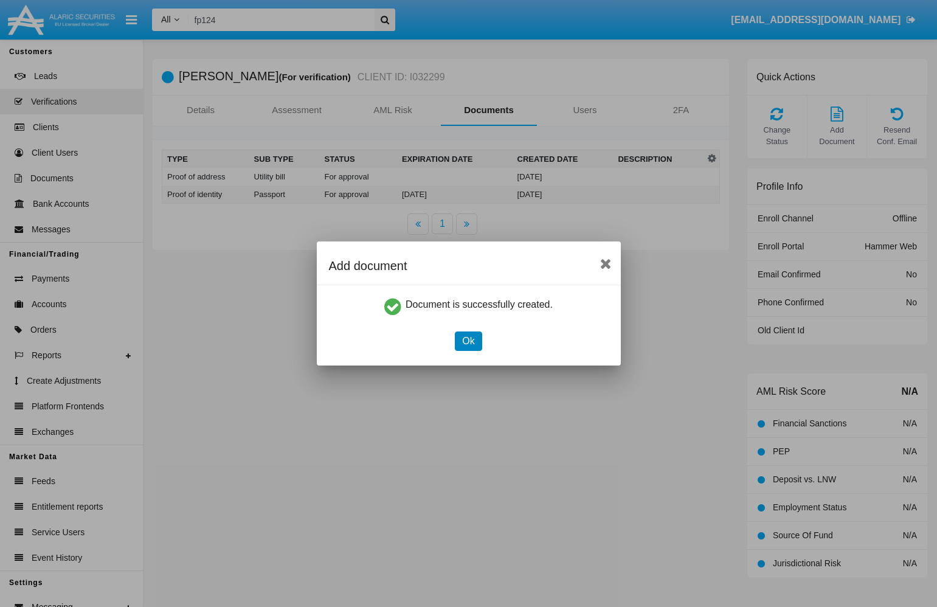
click at [470, 345] on button "Ok" at bounding box center [468, 340] width 27 height 19
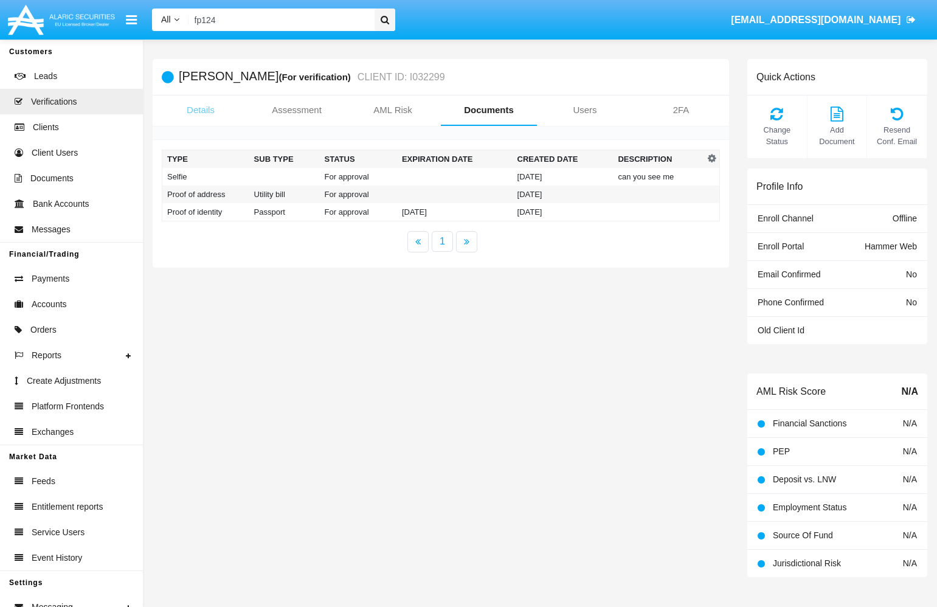
click at [198, 109] on link "Details" at bounding box center [201, 109] width 96 height 29
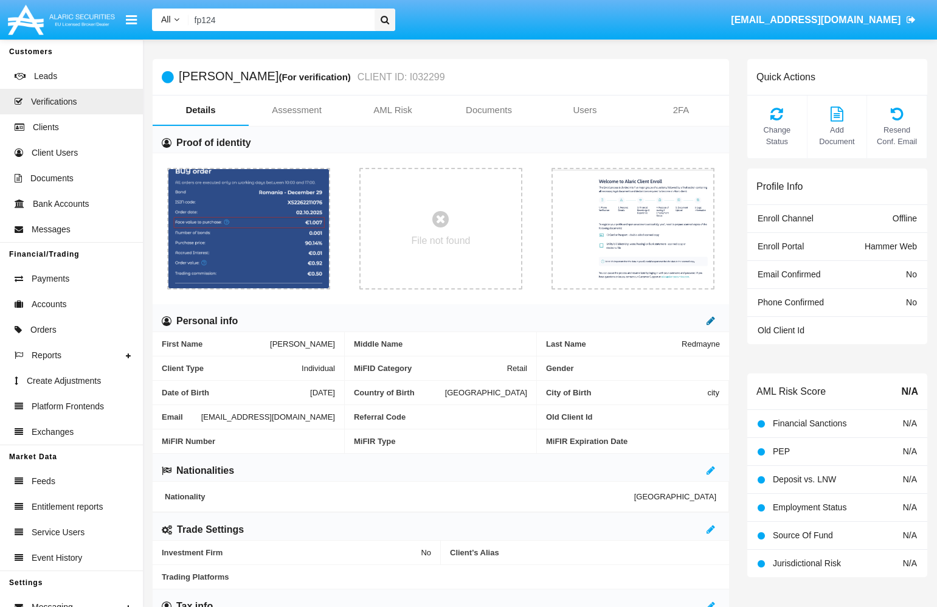
click at [576, 320] on icon at bounding box center [710, 320] width 9 height 10
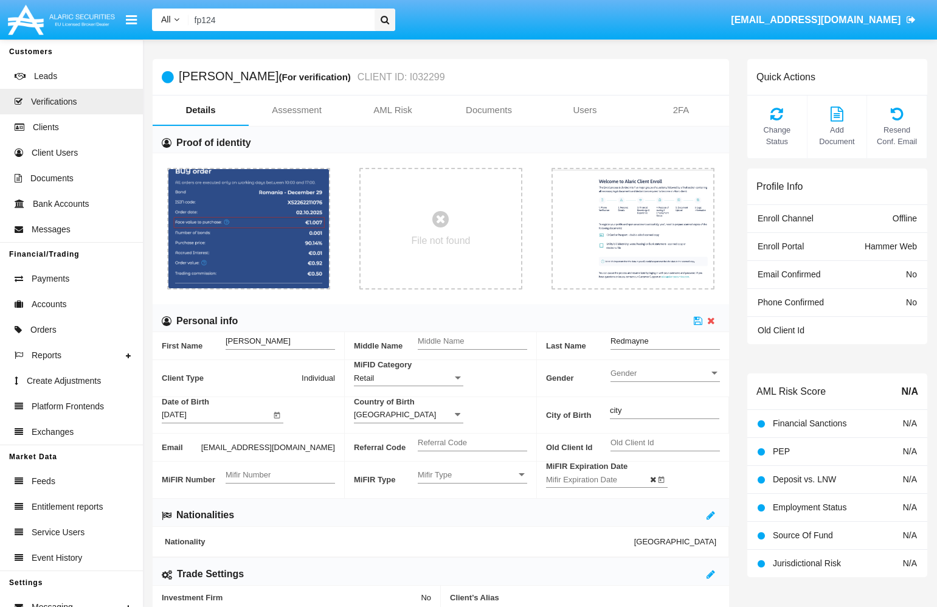
click at [255, 453] on span "[EMAIL_ADDRESS][DOMAIN_NAME]" at bounding box center [268, 447] width 134 height 13
click at [576, 321] on icon at bounding box center [711, 320] width 8 height 10
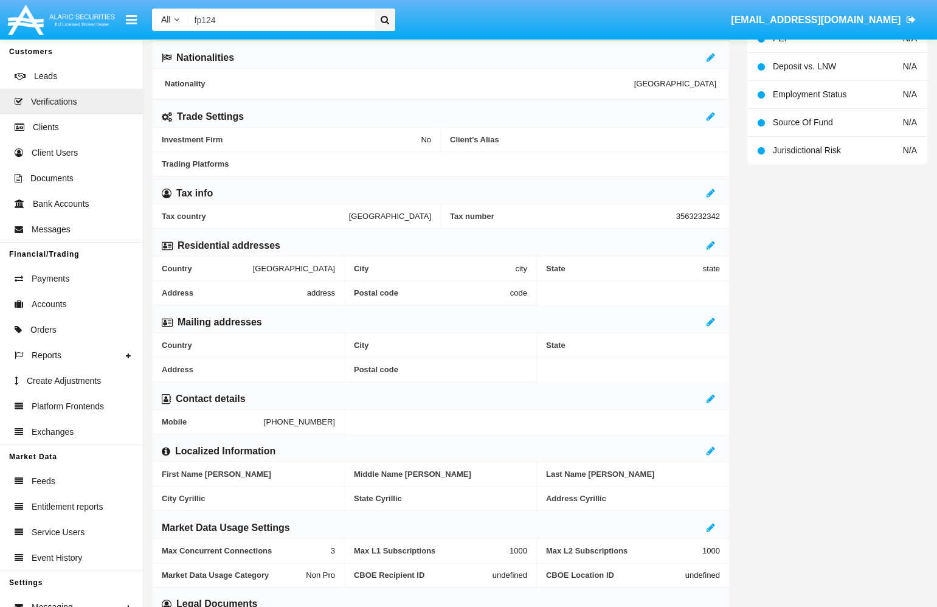
scroll to position [413, 0]
click at [576, 402] on icon at bounding box center [710, 398] width 9 height 10
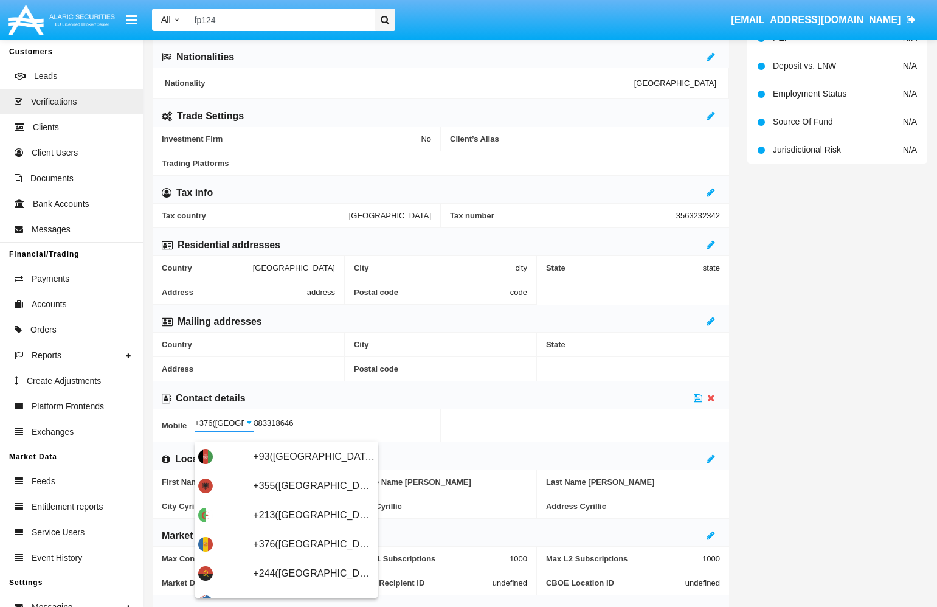
click at [217, 428] on input "+376([GEOGRAPHIC_DATA])" at bounding box center [223, 423] width 59 height 9
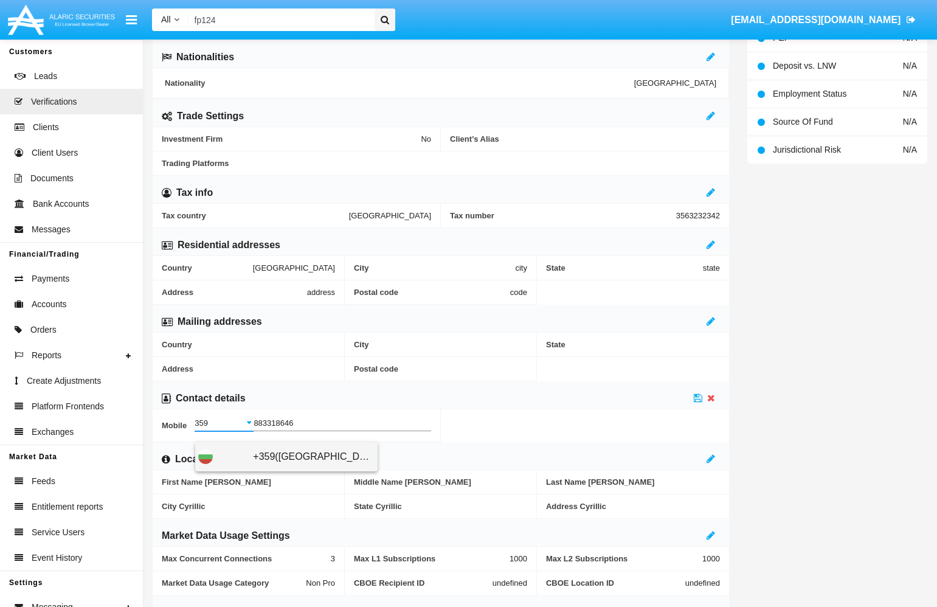
click at [241, 457] on div "+359([GEOGRAPHIC_DATA])" at bounding box center [286, 456] width 176 height 29
type input "+359([GEOGRAPHIC_DATA])"
click at [576, 402] on icon at bounding box center [697, 398] width 9 height 10
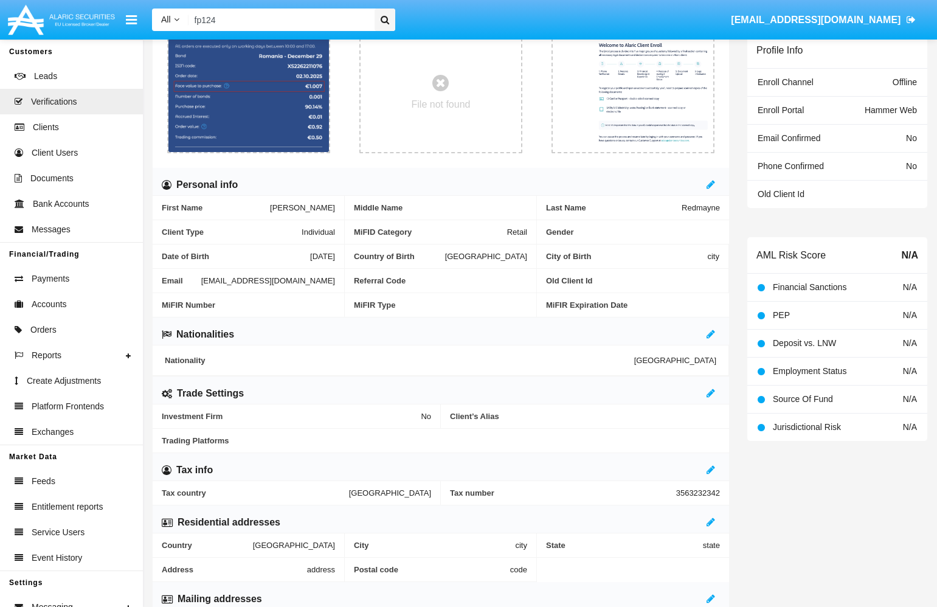
scroll to position [134, 0]
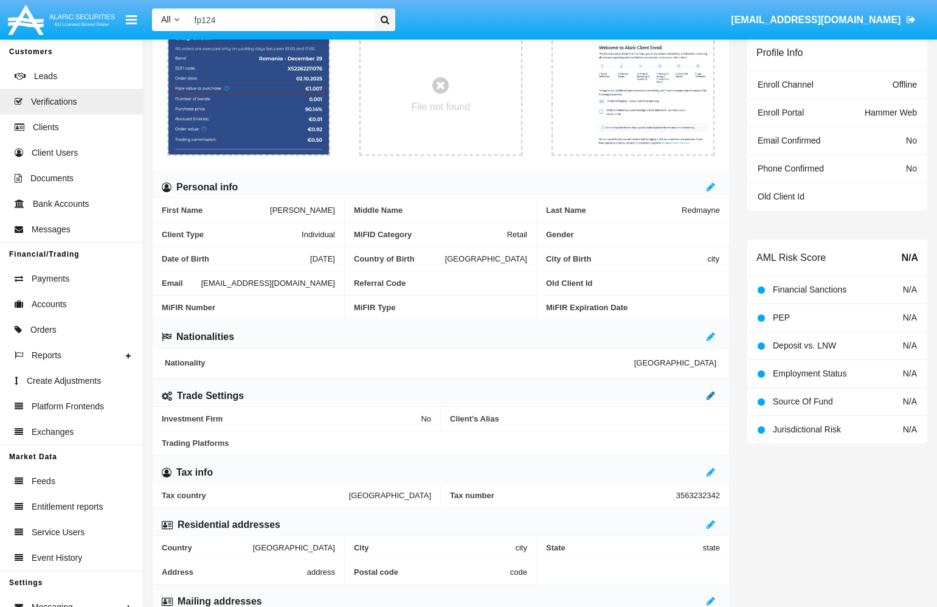
click at [576, 400] on icon at bounding box center [710, 395] width 9 height 10
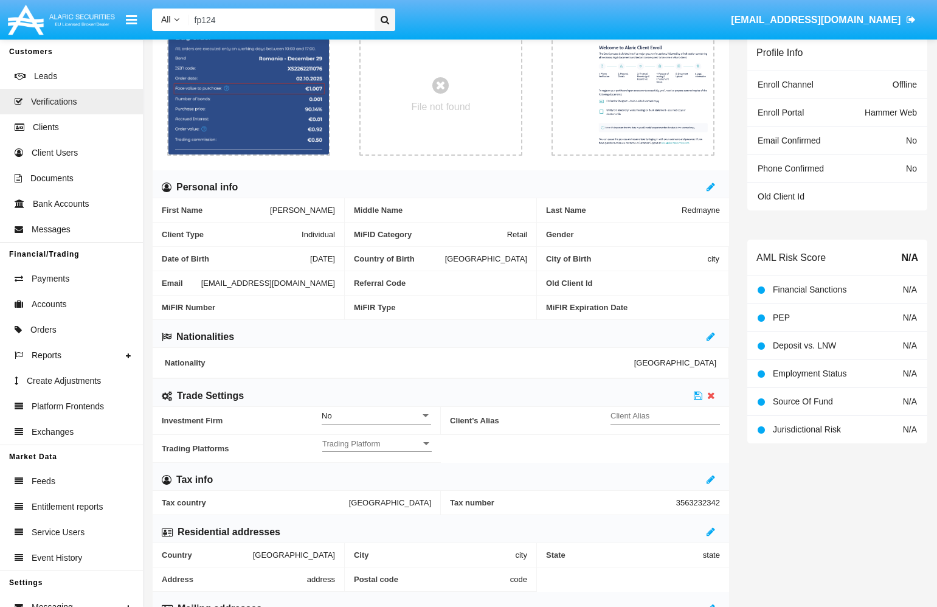
click at [412, 449] on span "Trading Platform" at bounding box center [371, 443] width 98 height 10
click at [387, 468] on span "Hammer Lite" at bounding box center [379, 460] width 114 height 24
click at [576, 450] on div at bounding box center [468, 303] width 937 height 607
click at [576, 449] on span "Hammer Lite Version" at bounding box center [659, 443] width 98 height 10
click at [576, 480] on span "Hammer Lite Plus" at bounding box center [664, 484] width 109 height 24
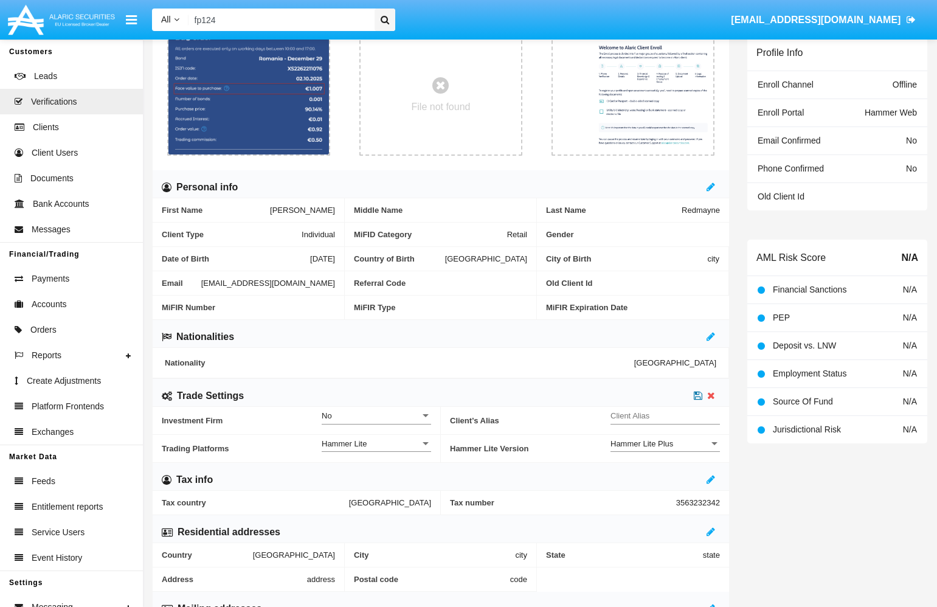
click at [576, 400] on icon at bounding box center [697, 395] width 9 height 10
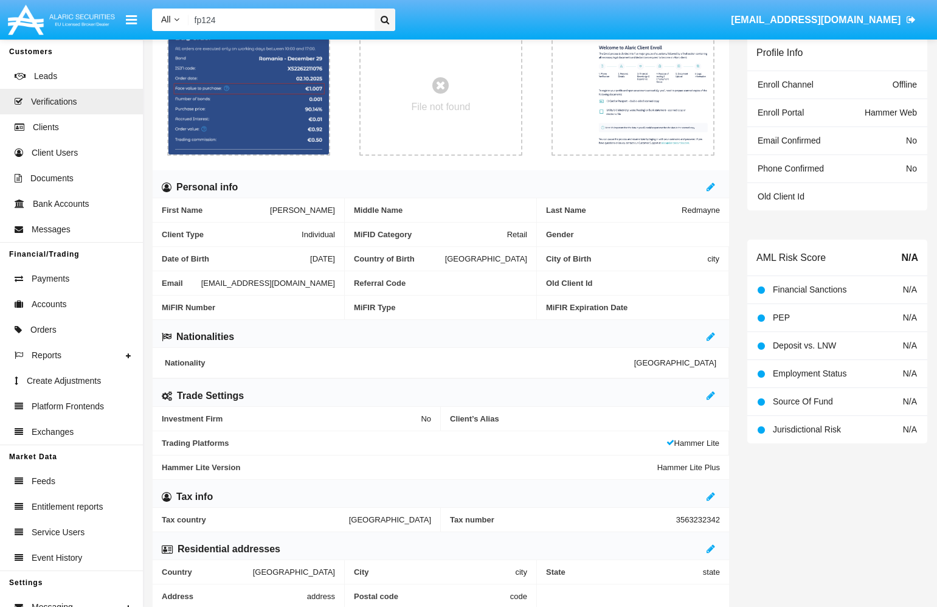
scroll to position [0, 0]
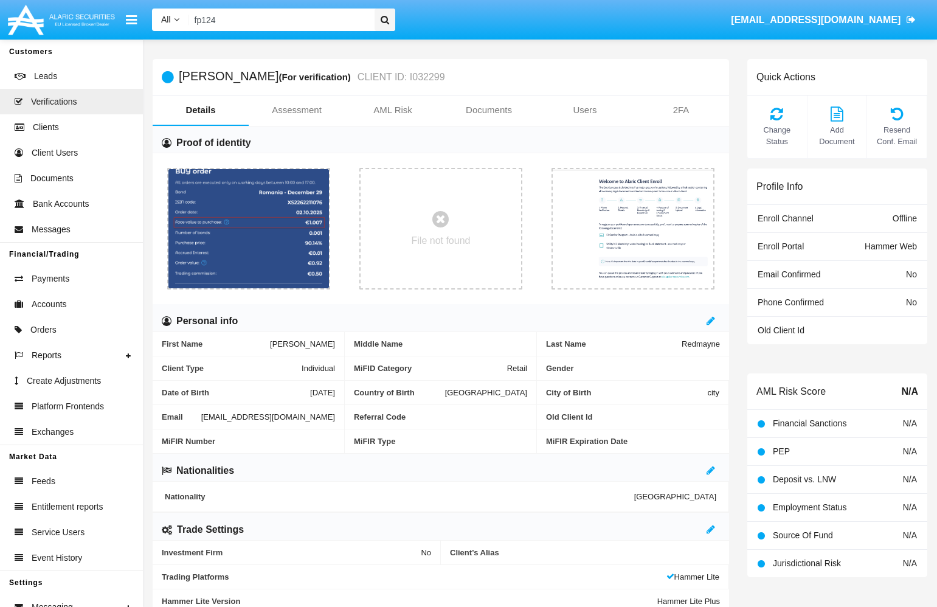
click at [283, 26] on input "fp124" at bounding box center [279, 20] width 182 height 22
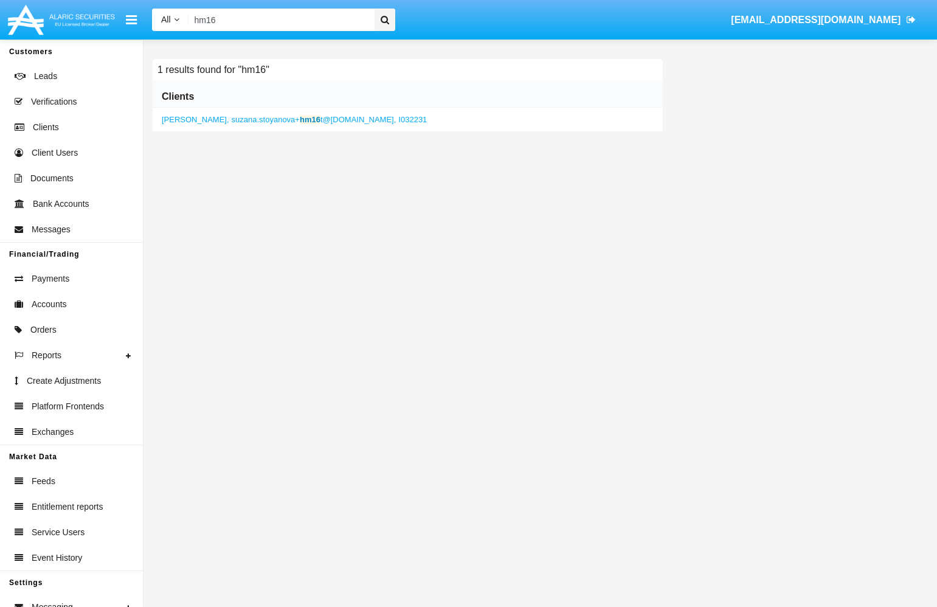
type input "hm16"
click at [276, 123] on span "suzana.stoyanova+ hm16 t@[DOMAIN_NAME]," at bounding box center [314, 119] width 165 height 9
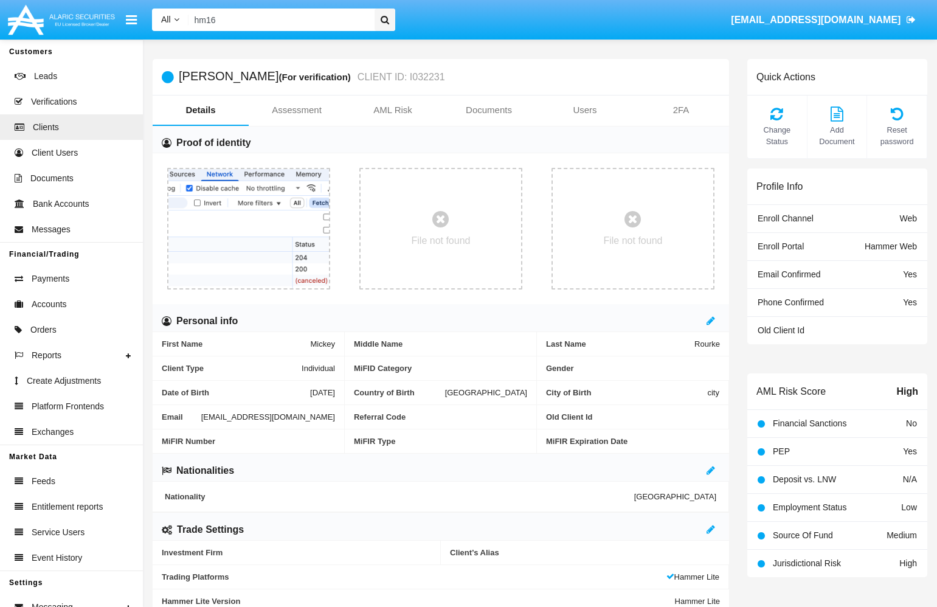
click at [279, 421] on span "[EMAIL_ADDRESS][DOMAIN_NAME]" at bounding box center [268, 416] width 134 height 9
copy span "[EMAIL_ADDRESS][DOMAIN_NAME]"
